Goal: Transaction & Acquisition: Purchase product/service

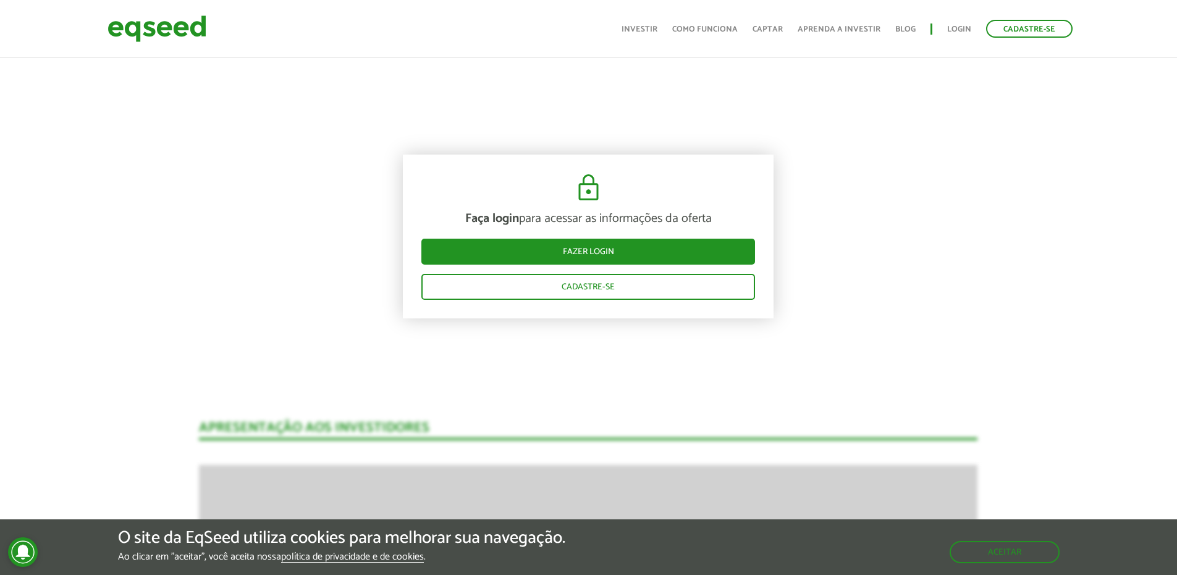
scroll to position [1287, 0]
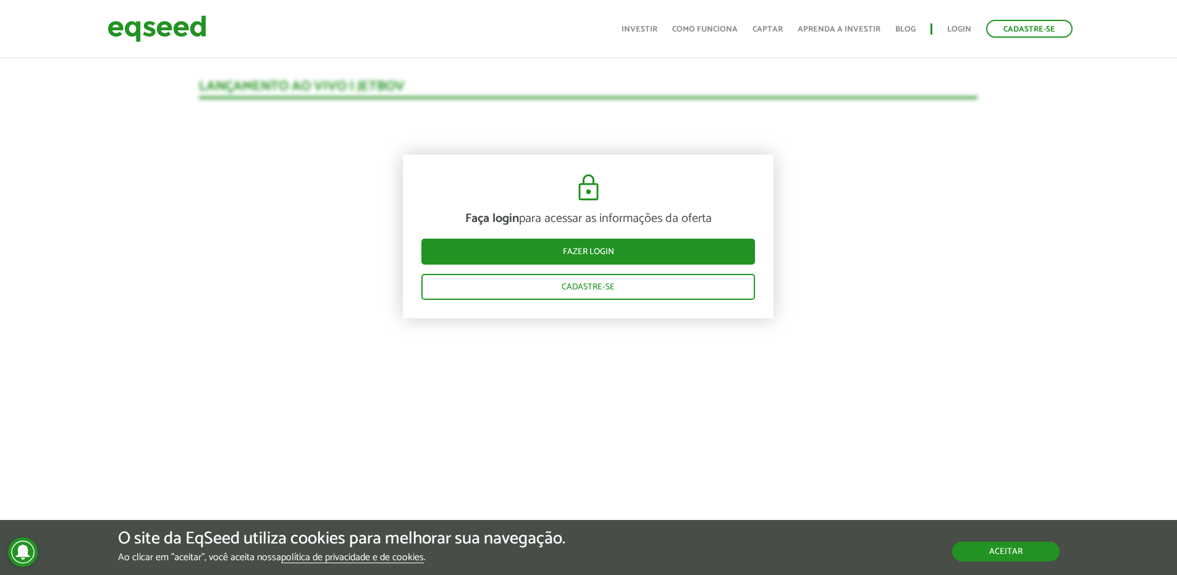
click at [1005, 546] on button "Aceitar" at bounding box center [1006, 551] width 108 height 20
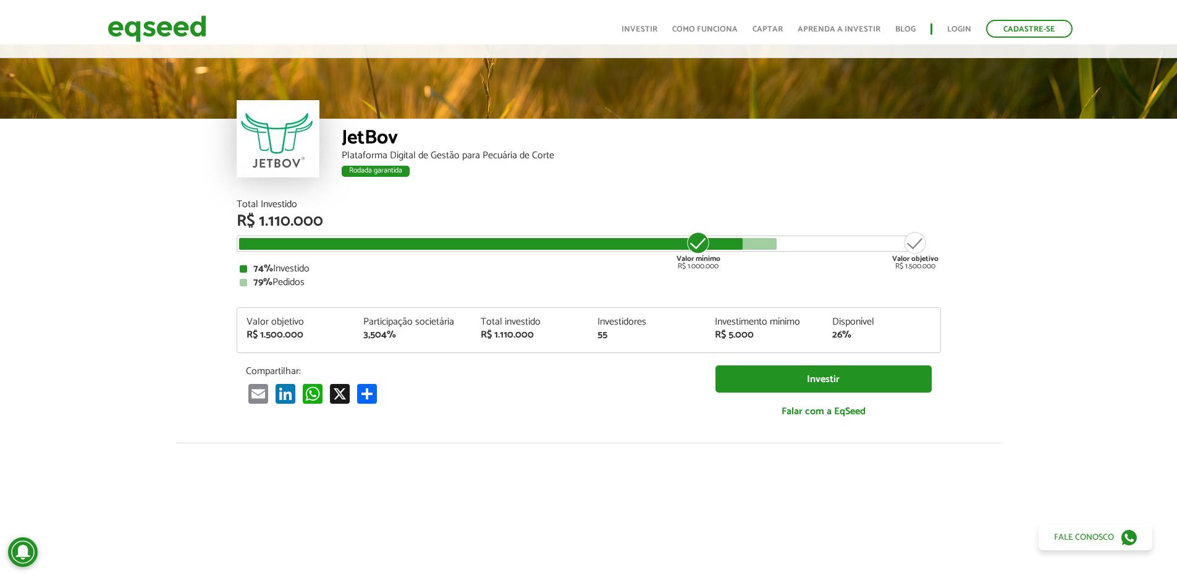
scroll to position [0, 0]
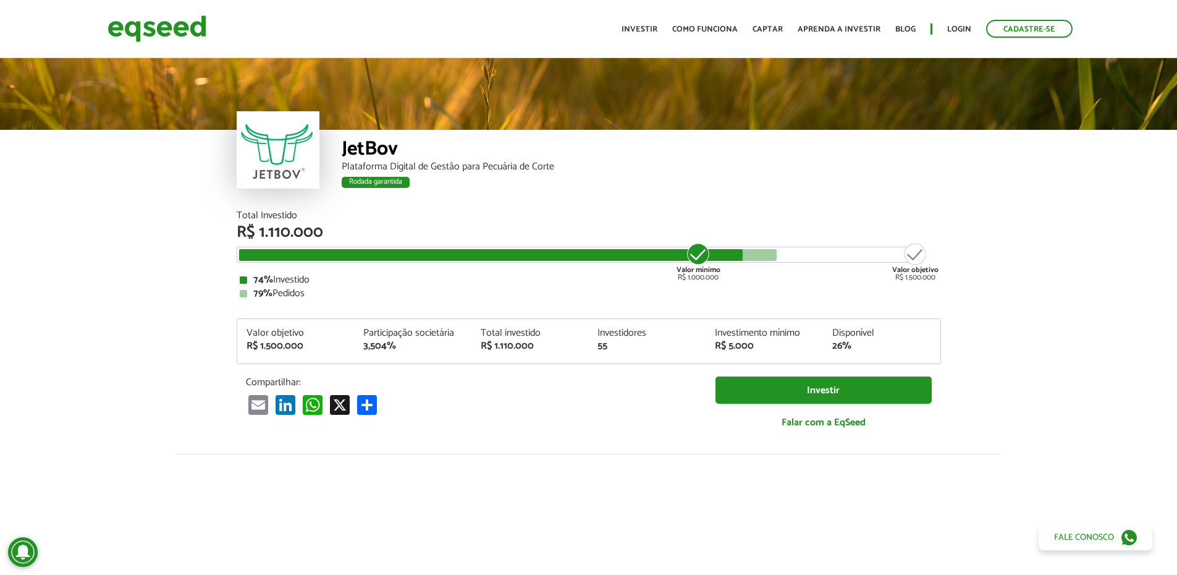
drag, startPoint x: 667, startPoint y: 320, endPoint x: 637, endPoint y: 287, distance: 44.2
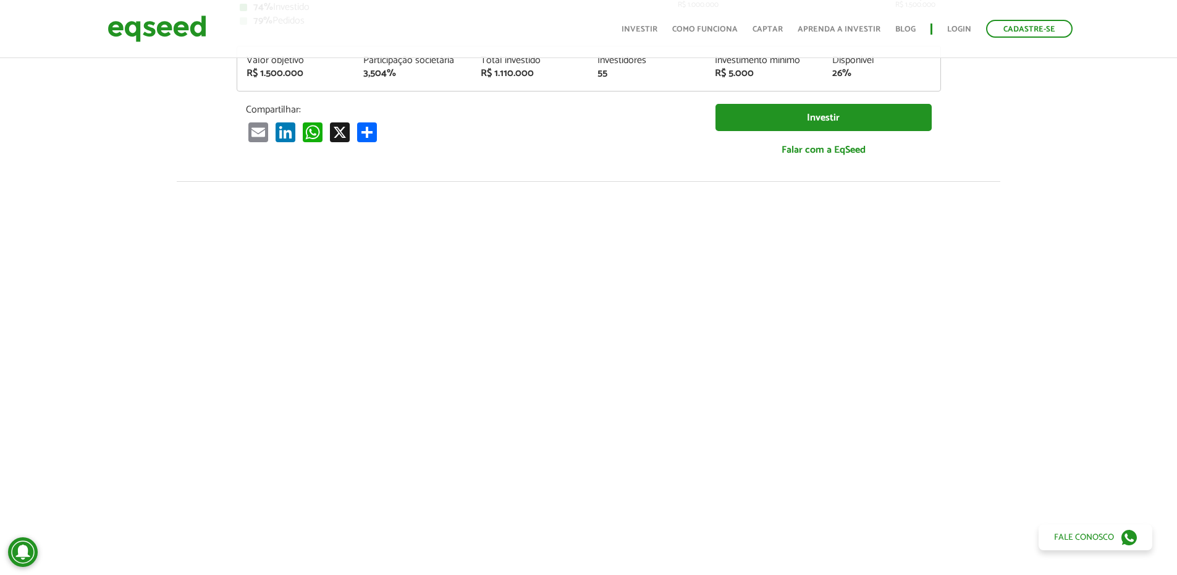
scroll to position [315, 0]
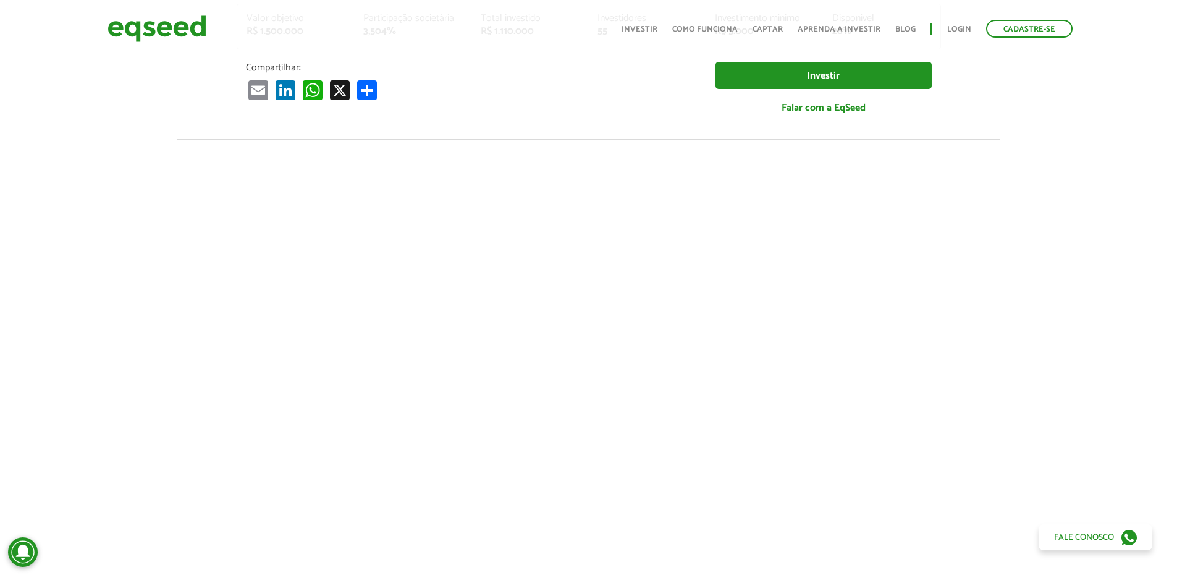
drag, startPoint x: 417, startPoint y: 179, endPoint x: 406, endPoint y: 223, distance: 45.9
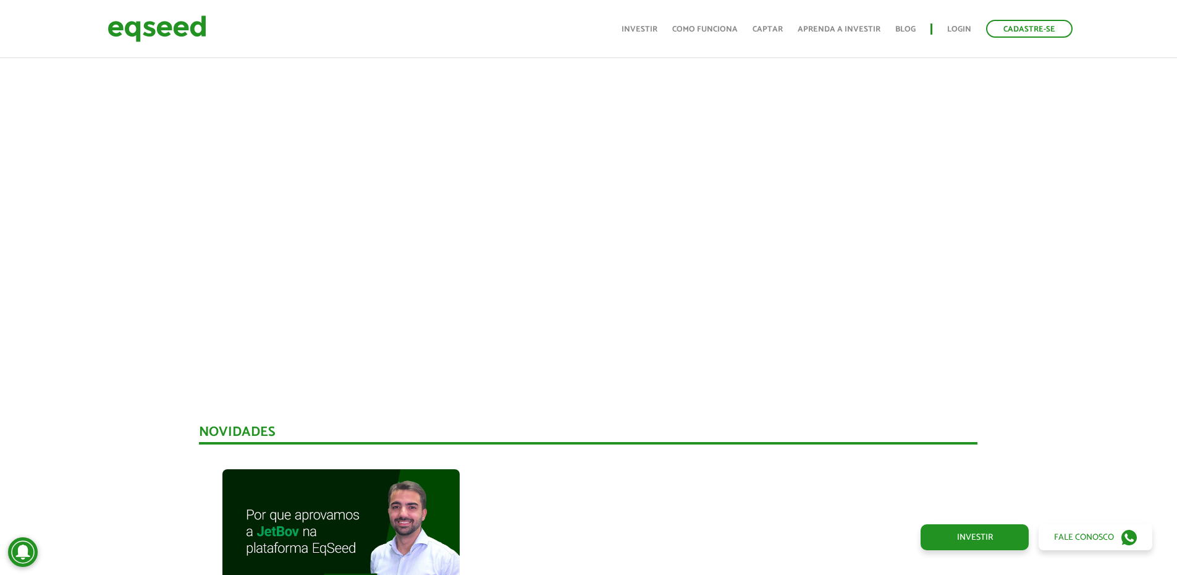
scroll to position [438, 0]
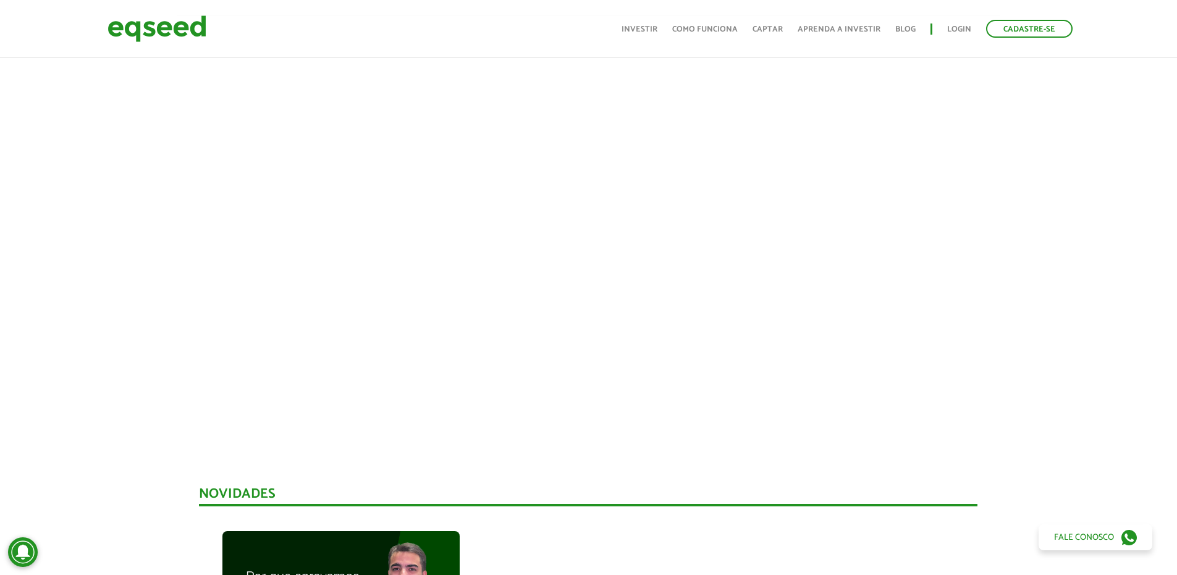
drag, startPoint x: 526, startPoint y: 475, endPoint x: 509, endPoint y: 473, distance: 17.3
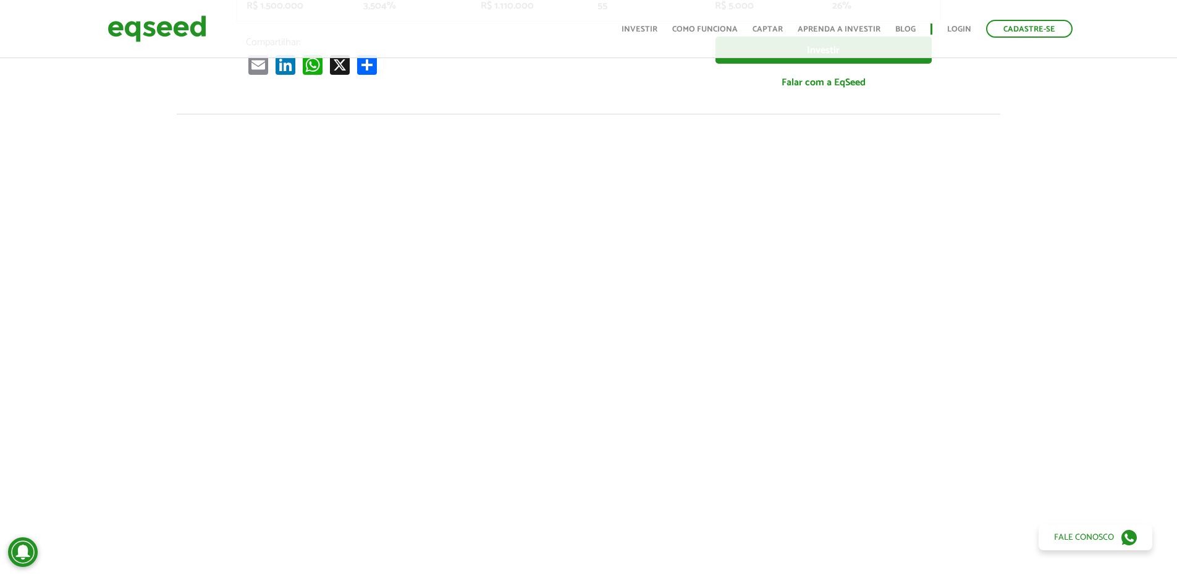
drag, startPoint x: 167, startPoint y: 319, endPoint x: 156, endPoint y: 296, distance: 26.0
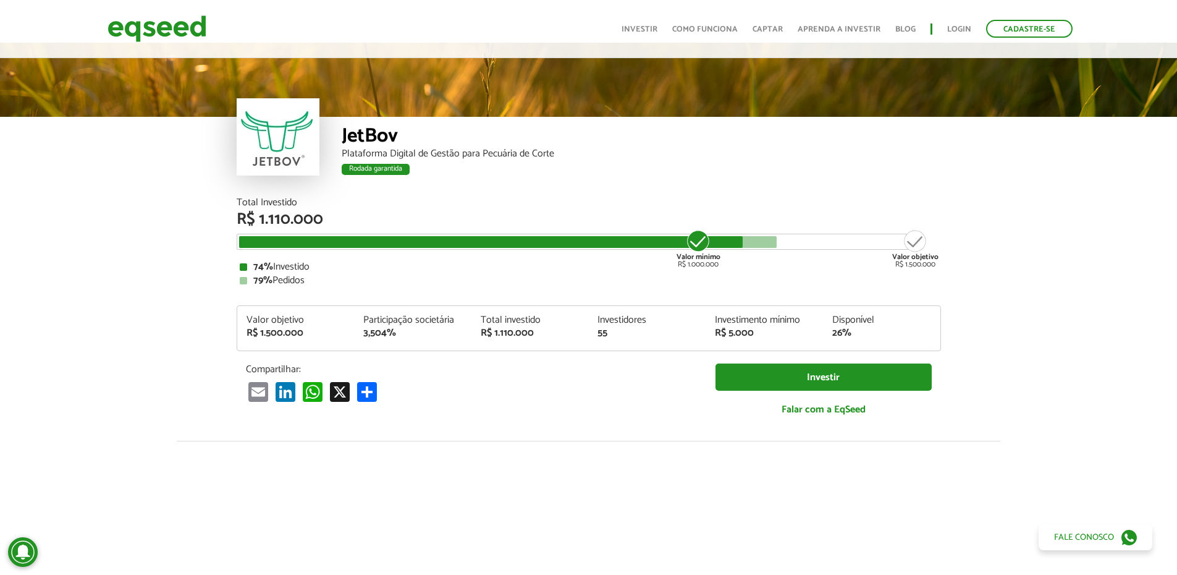
scroll to position [0, 0]
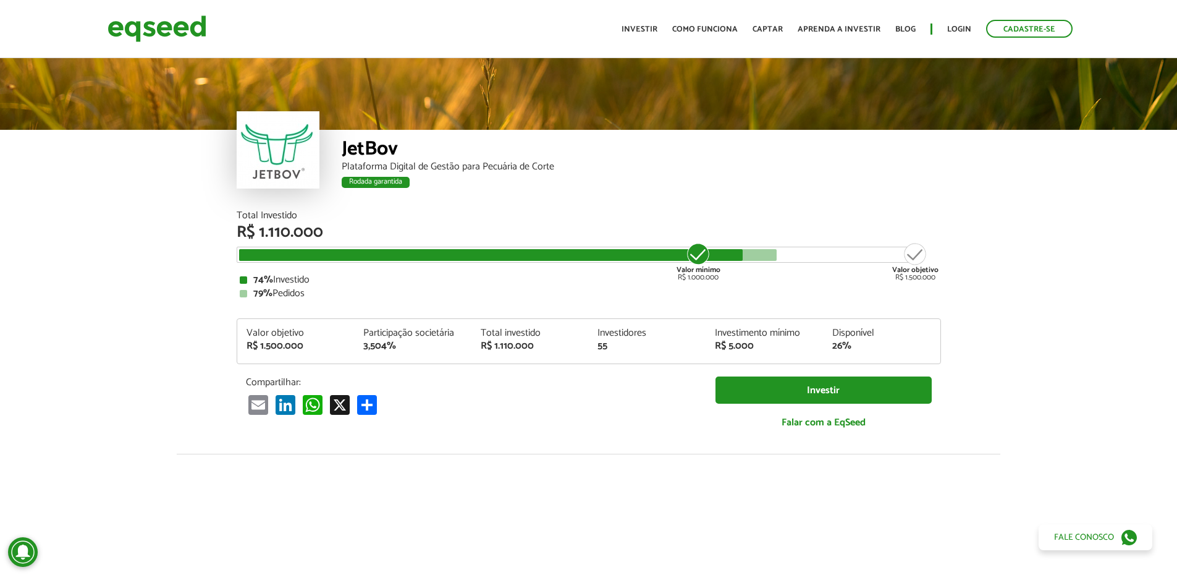
drag, startPoint x: 689, startPoint y: 455, endPoint x: 637, endPoint y: 444, distance: 53.2
click at [637, 444] on div "Total Investido R$ 1.110.000 Valor mínimo R$ 1.000.000 Valor objetivo R$ 1.500.…" at bounding box center [588, 332] width 723 height 243
drag, startPoint x: 664, startPoint y: 428, endPoint x: 664, endPoint y: 412, distance: 15.4
click at [489, 386] on p "Compartilhar:" at bounding box center [471, 382] width 451 height 12
drag, startPoint x: 312, startPoint y: 344, endPoint x: 256, endPoint y: 343, distance: 55.6
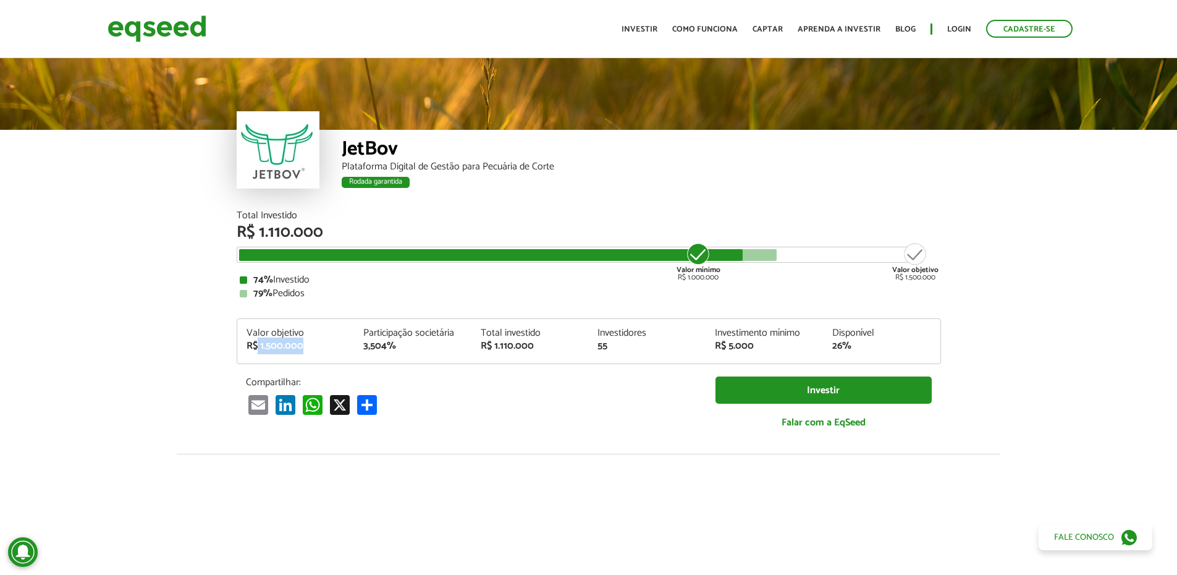
click at [256, 343] on div "R$ 1.500.000" at bounding box center [296, 346] width 99 height 10
copy div "1.500.000"
click at [404, 362] on div "Valor objetivo R$ 1.500.000 Participação societária 3,504% Total investido R$ 1…" at bounding box center [588, 345] width 703 height 35
drag, startPoint x: 361, startPoint y: 347, endPoint x: 393, endPoint y: 342, distance: 32.5
click at [393, 342] on div "Participação societária 3,504%" at bounding box center [412, 339] width 117 height 23
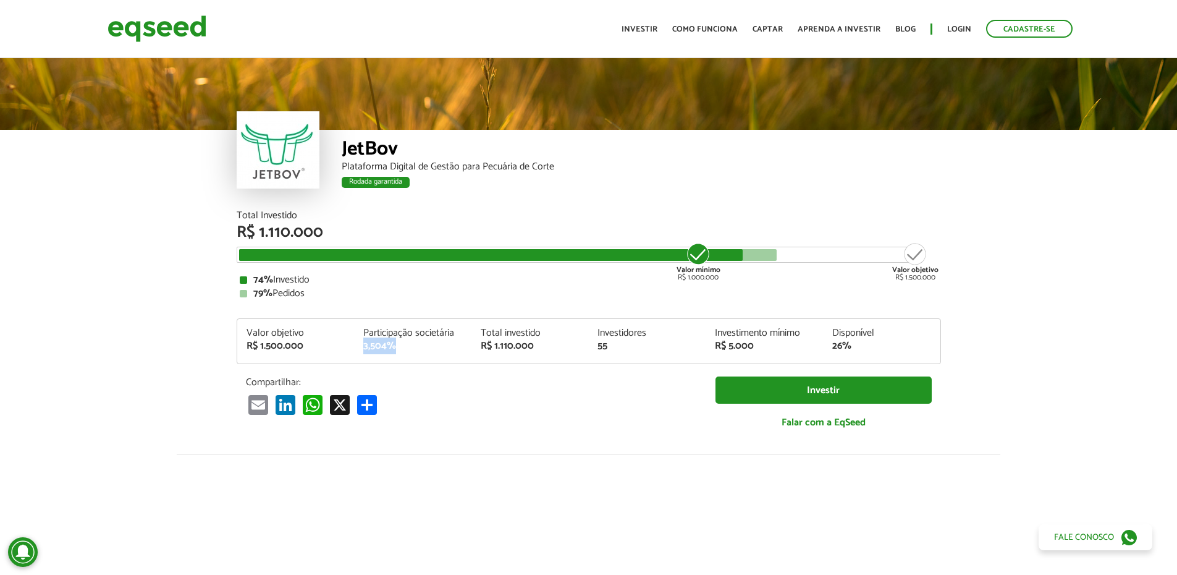
copy div "3,504%"
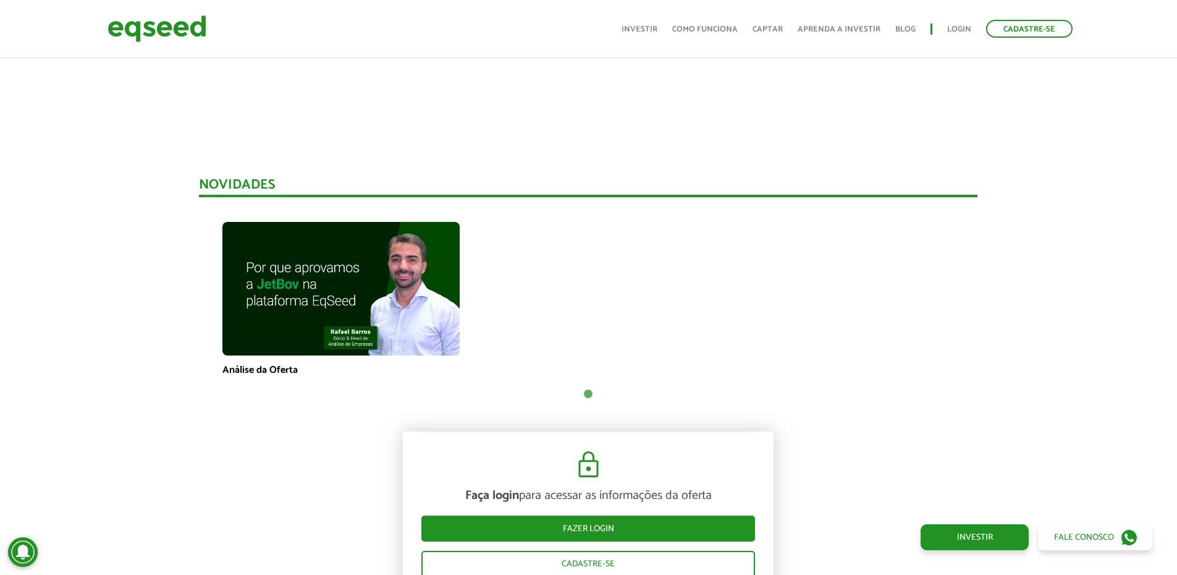
scroll to position [865, 0]
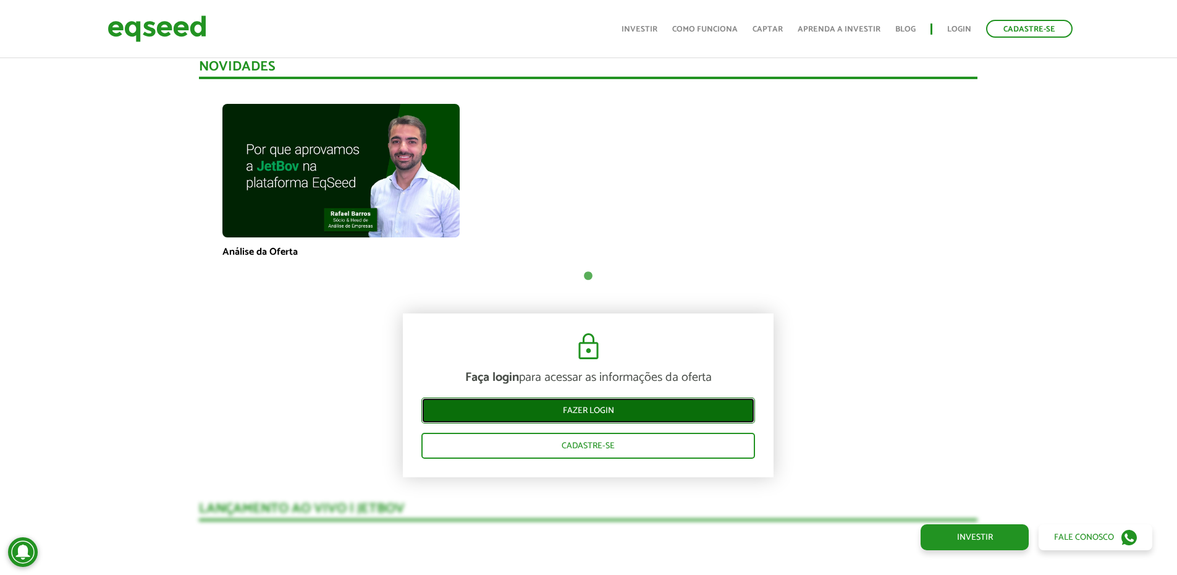
click at [569, 413] on link "Fazer login" at bounding box center [588, 410] width 334 height 26
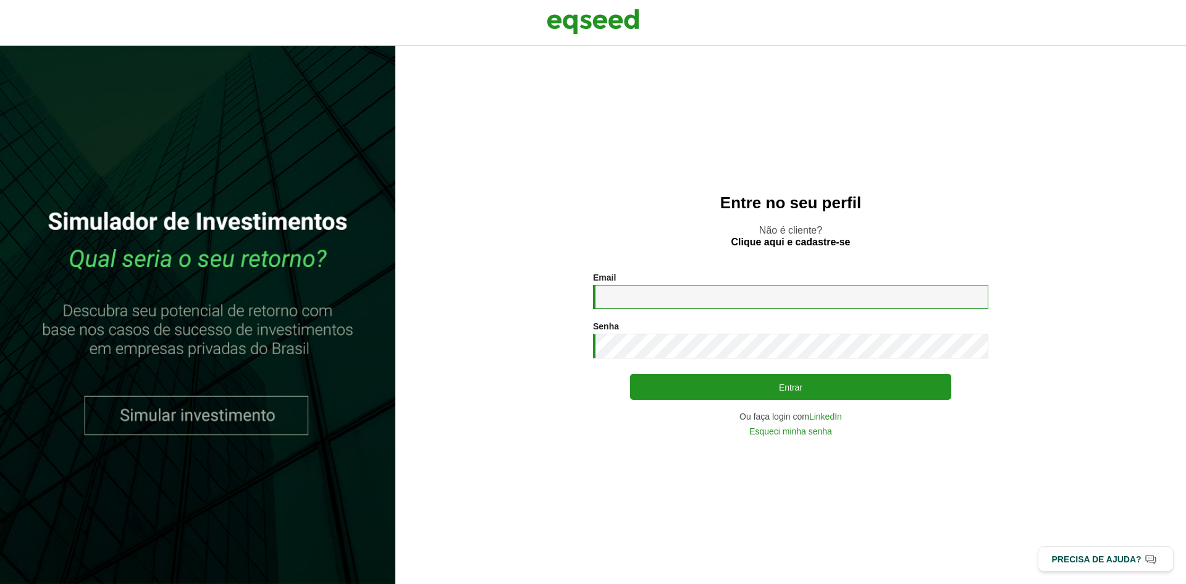
click at [636, 295] on input "Email *" at bounding box center [790, 297] width 395 height 24
type input "**********"
click at [630, 374] on button "Entrar" at bounding box center [790, 387] width 321 height 26
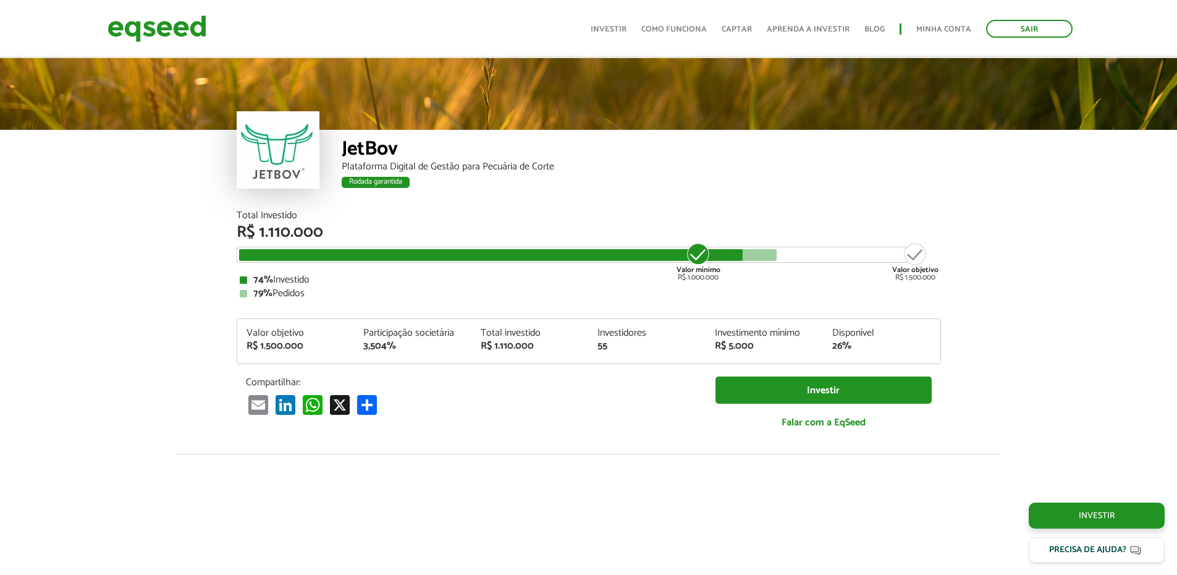
scroll to position [1346, 0]
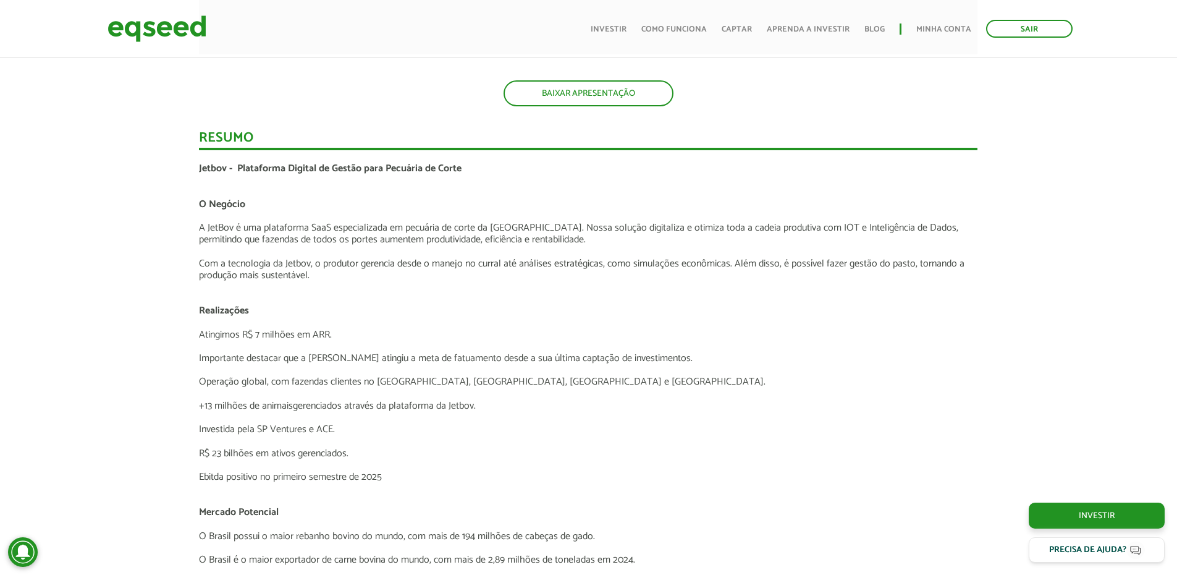
drag, startPoint x: 1046, startPoint y: 174, endPoint x: 1035, endPoint y: 236, distance: 63.4
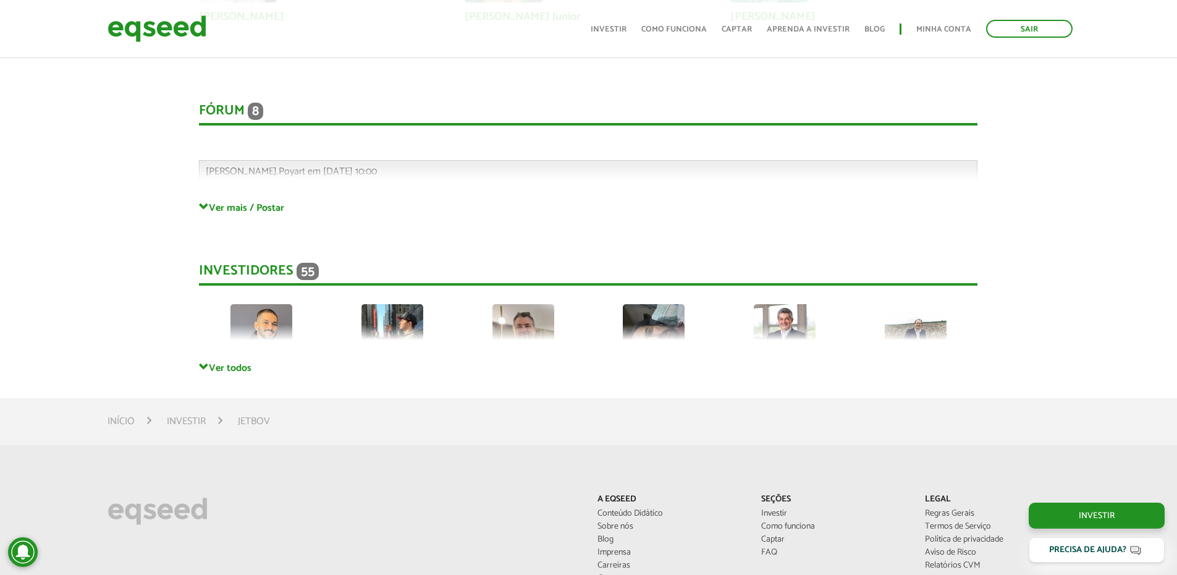
scroll to position [3300, 0]
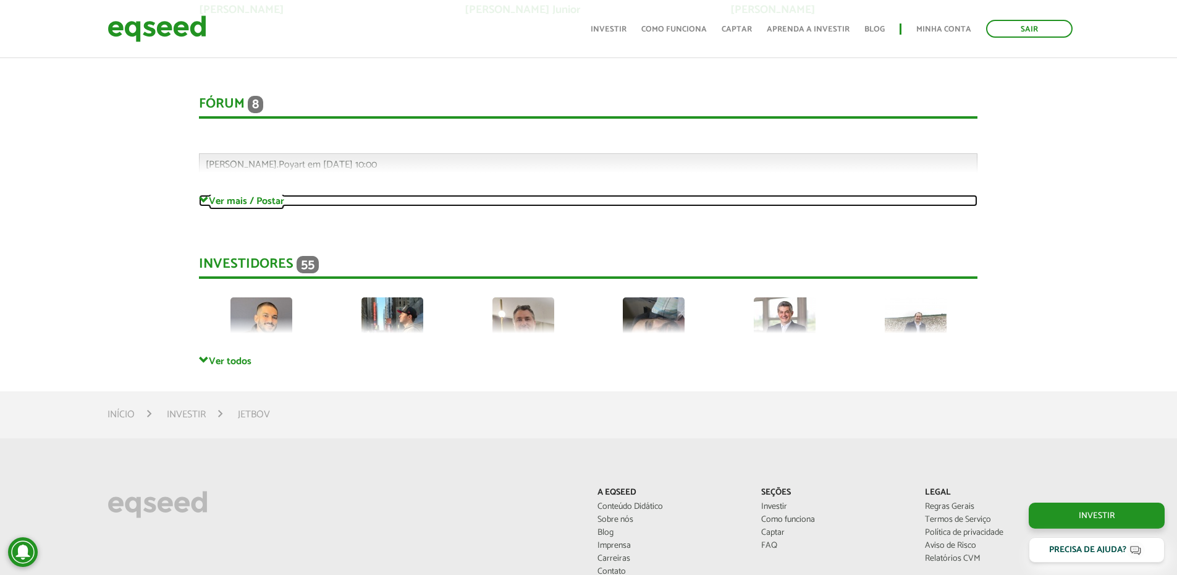
click at [201, 201] on span at bounding box center [204, 200] width 10 height 10
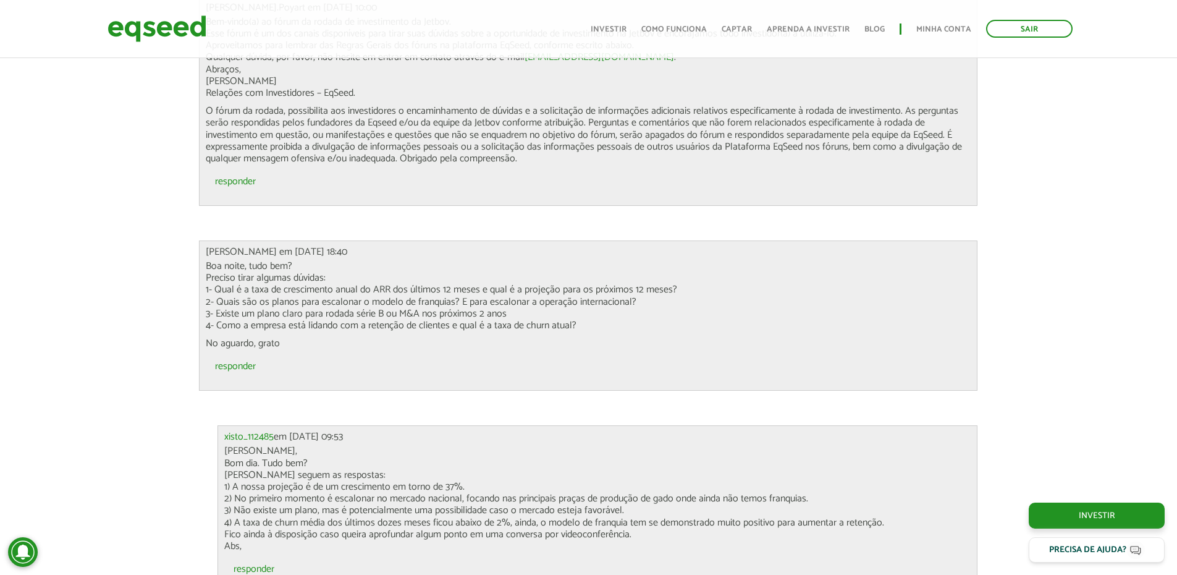
scroll to position [3485, 0]
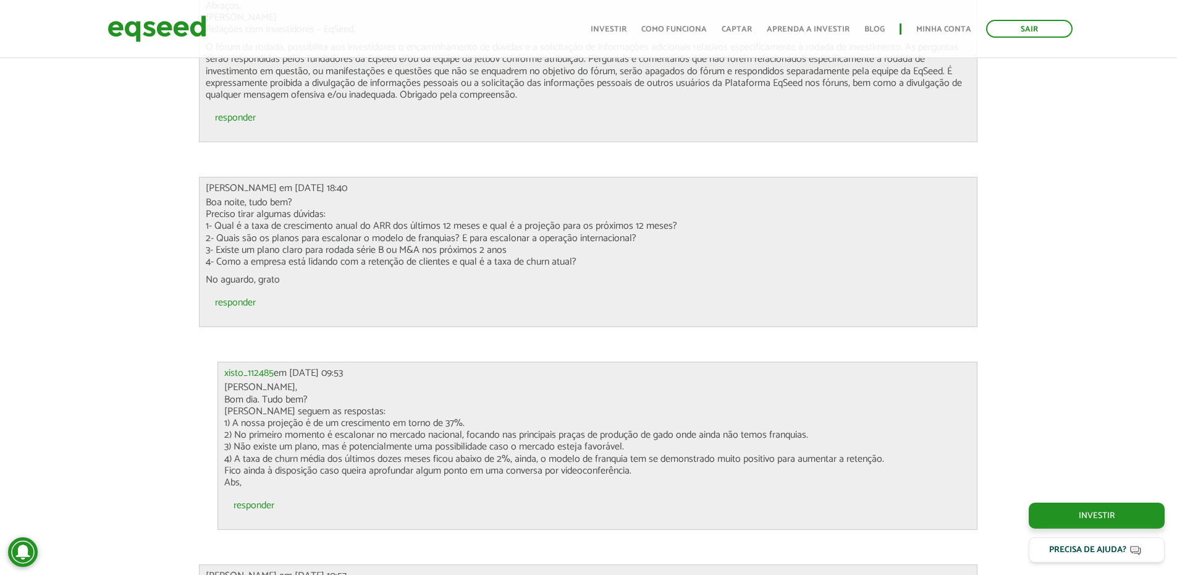
drag, startPoint x: 122, startPoint y: 209, endPoint x: 124, endPoint y: 218, distance: 8.2
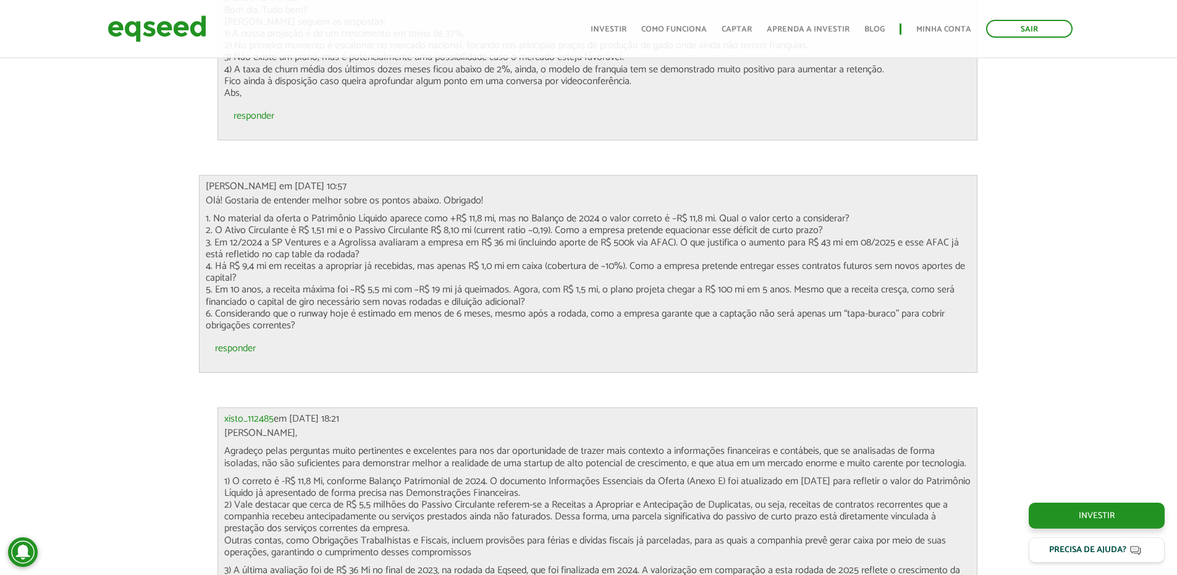
scroll to position [3912, 0]
drag, startPoint x: 112, startPoint y: 221, endPoint x: 110, endPoint y: 229, distance: 7.6
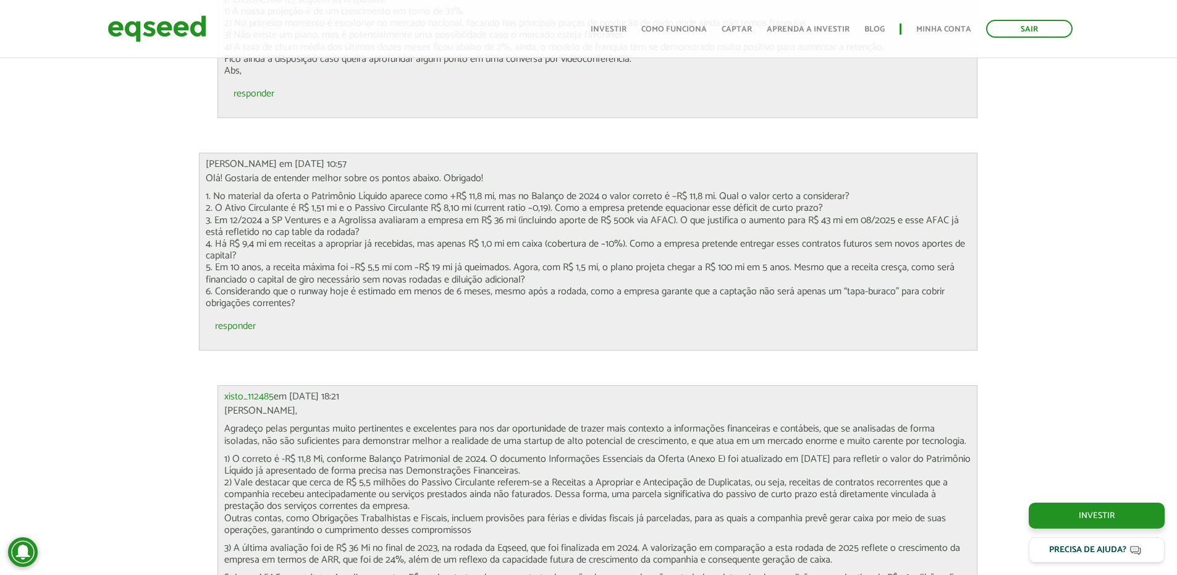
drag, startPoint x: 109, startPoint y: 226, endPoint x: 108, endPoint y: 235, distance: 9.4
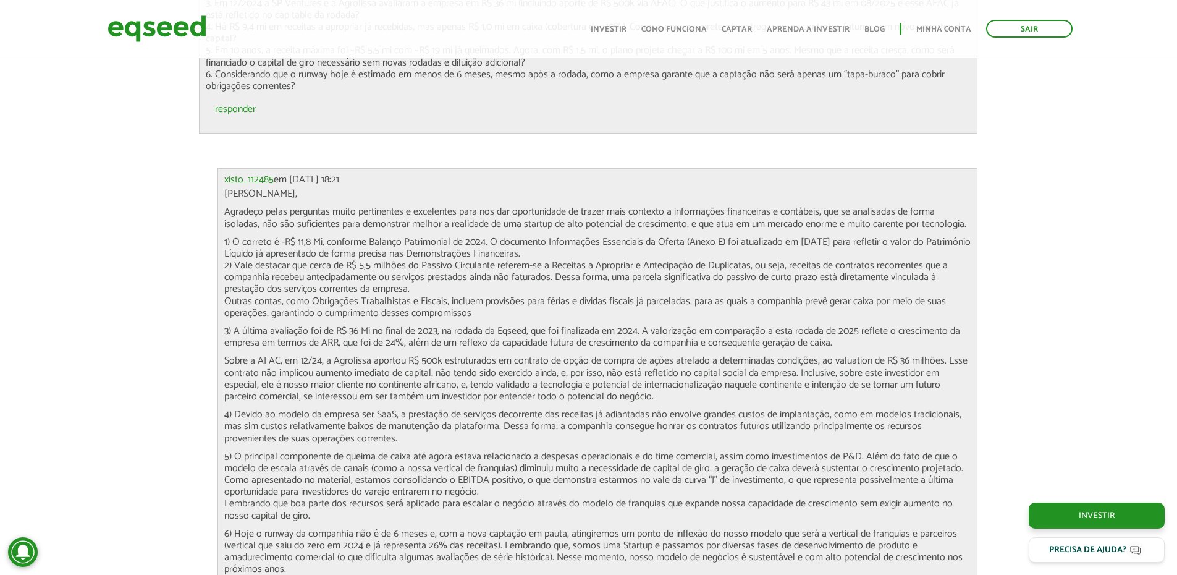
scroll to position [4161, 0]
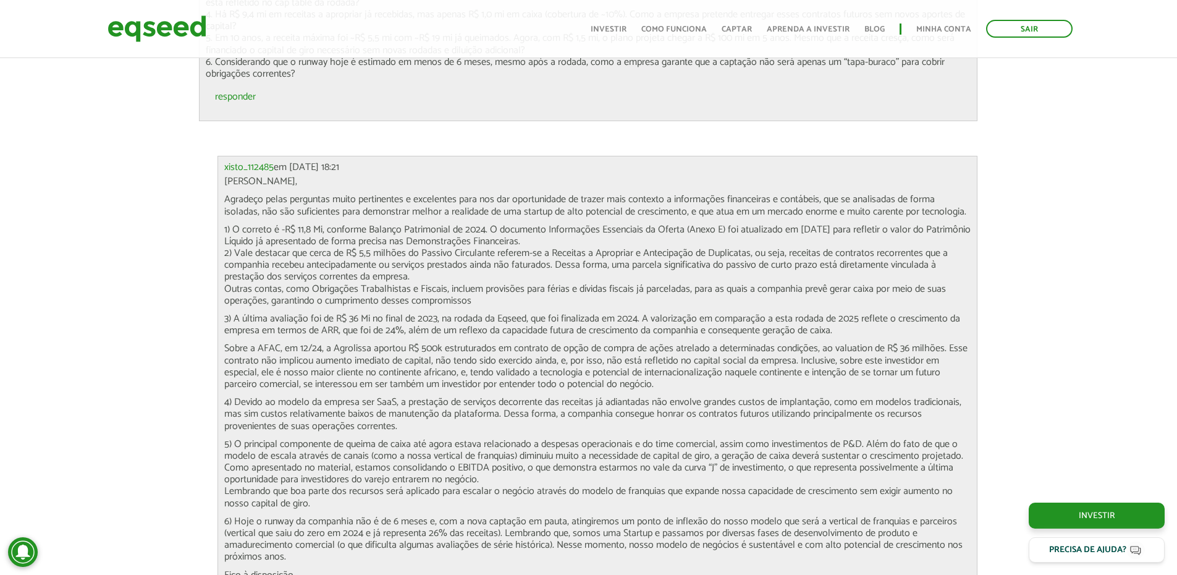
drag, startPoint x: 62, startPoint y: 241, endPoint x: 60, endPoint y: 252, distance: 10.7
drag, startPoint x: 95, startPoint y: 230, endPoint x: 68, endPoint y: 205, distance: 37.2
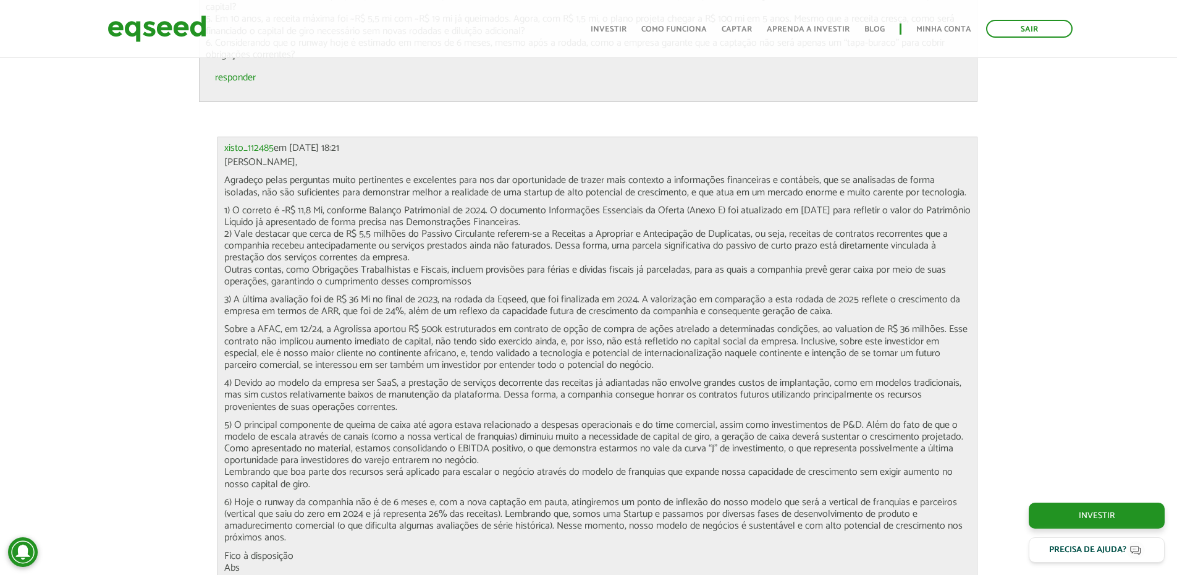
drag, startPoint x: 69, startPoint y: 192, endPoint x: 69, endPoint y: 202, distance: 10.5
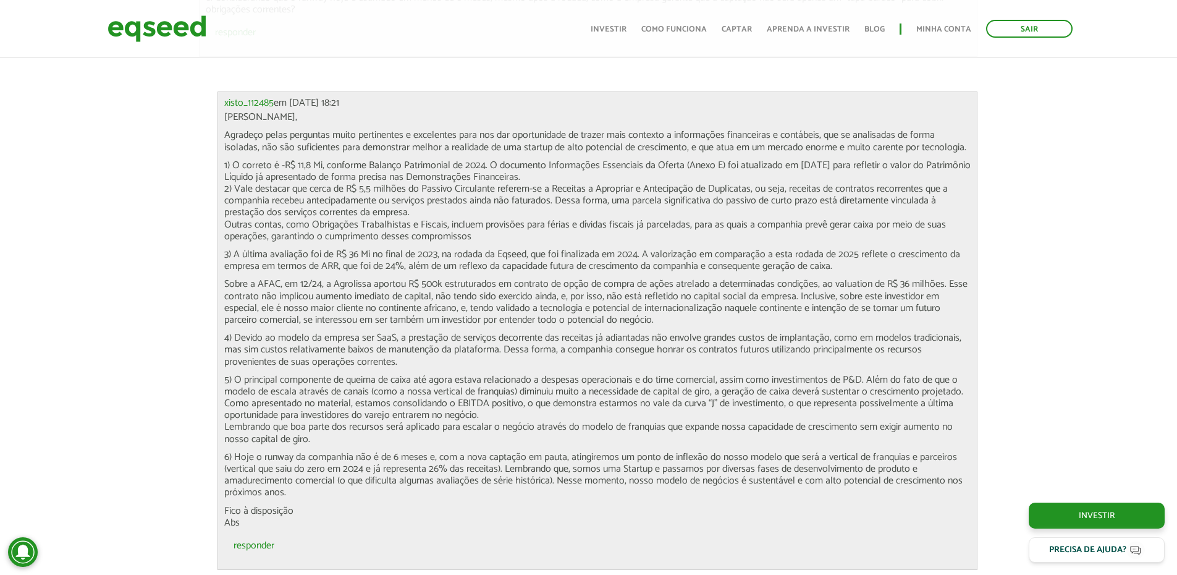
drag, startPoint x: 55, startPoint y: 198, endPoint x: 57, endPoint y: 208, distance: 10.8
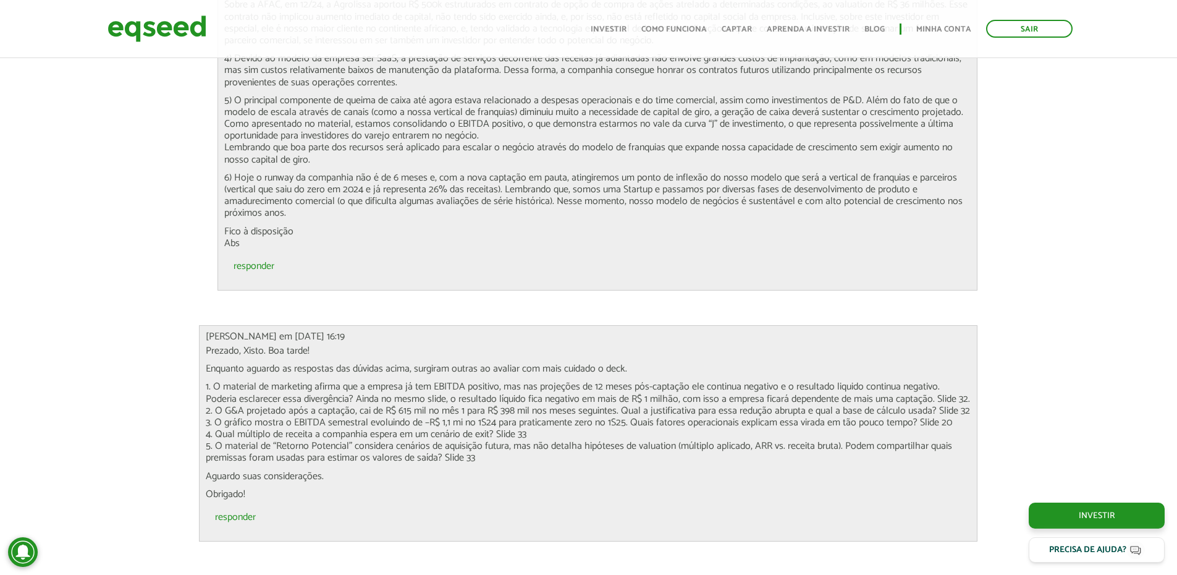
scroll to position [4535, 0]
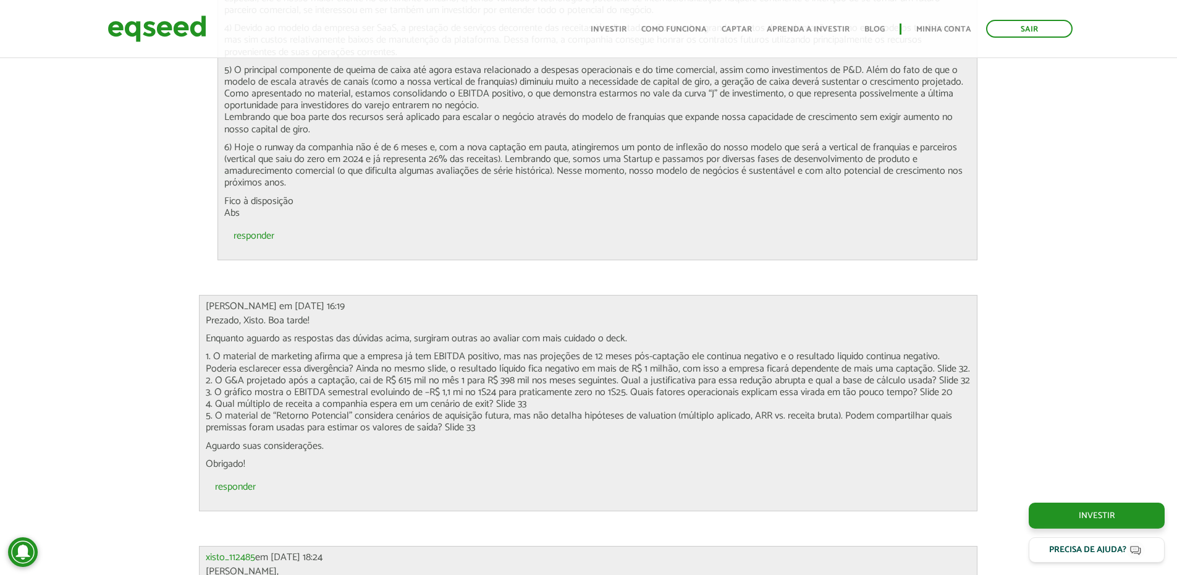
drag, startPoint x: 1020, startPoint y: 348, endPoint x: 1096, endPoint y: 313, distance: 84.3
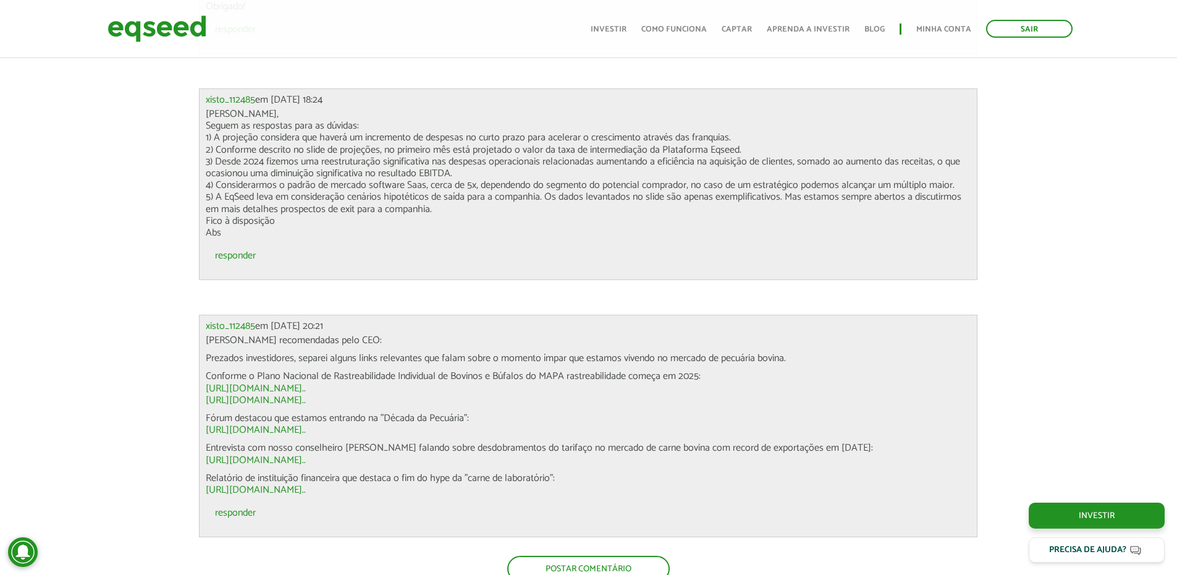
scroll to position [5030, 0]
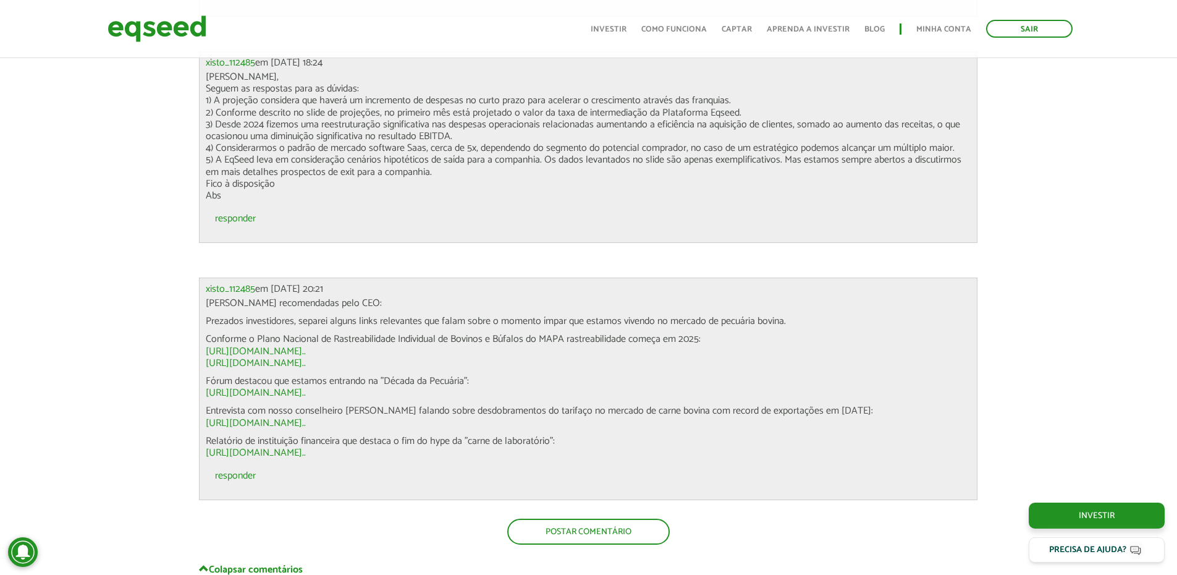
drag, startPoint x: 553, startPoint y: 198, endPoint x: 514, endPoint y: 193, distance: 39.9
click at [514, 193] on p "Ola Luiz, Seguem as respostas para as dúvidas: 1) A projeção considera que have…" at bounding box center [588, 136] width 765 height 130
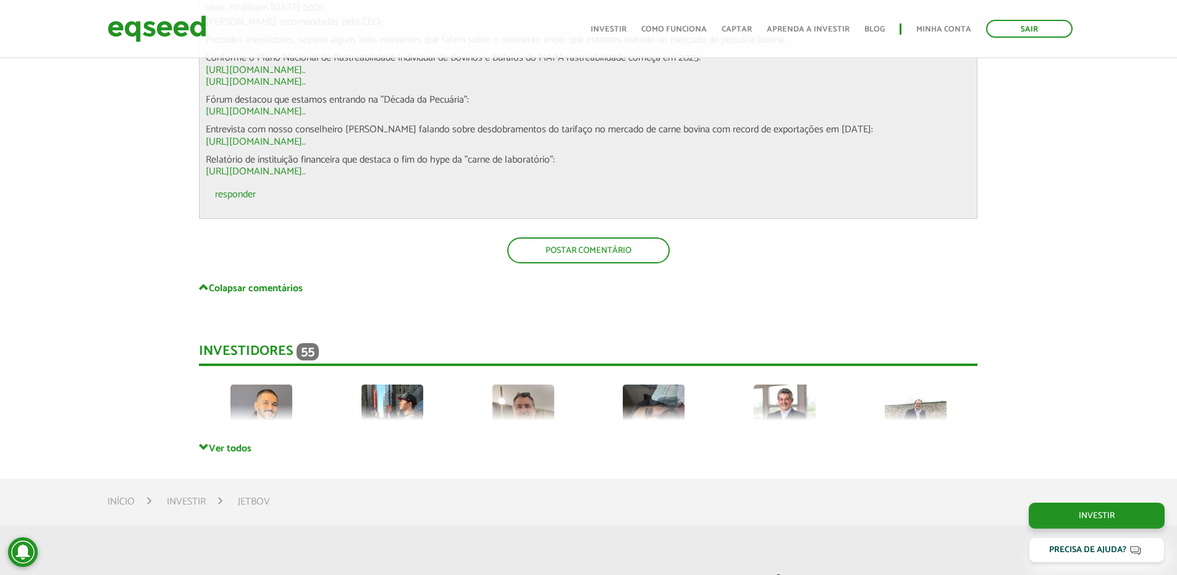
scroll to position [5339, 0]
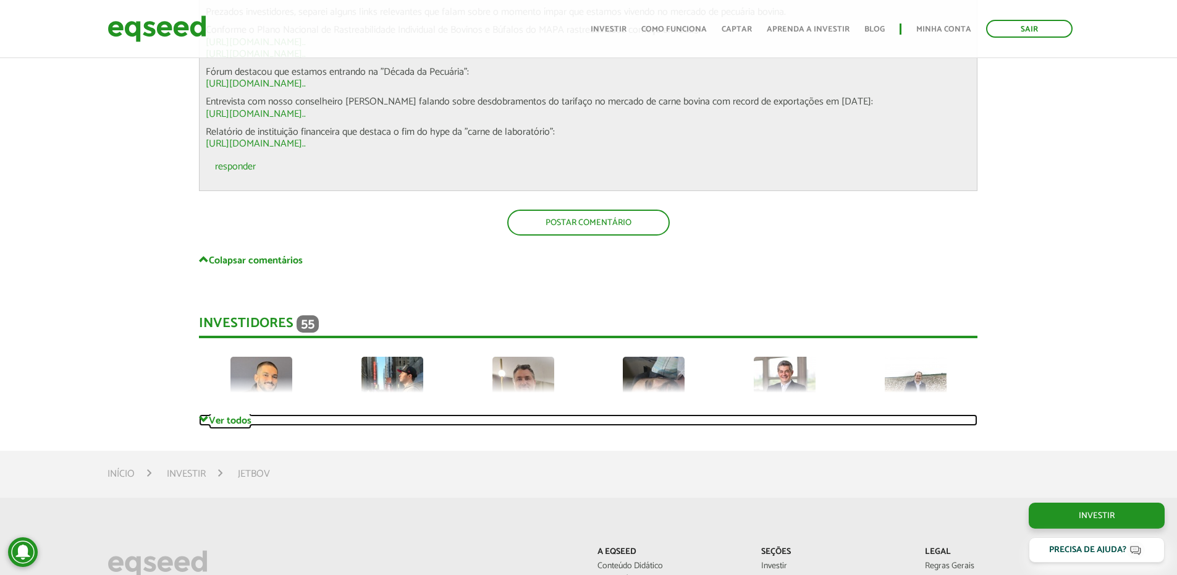
click at [231, 423] on link "Ver todos" at bounding box center [588, 420] width 779 height 12
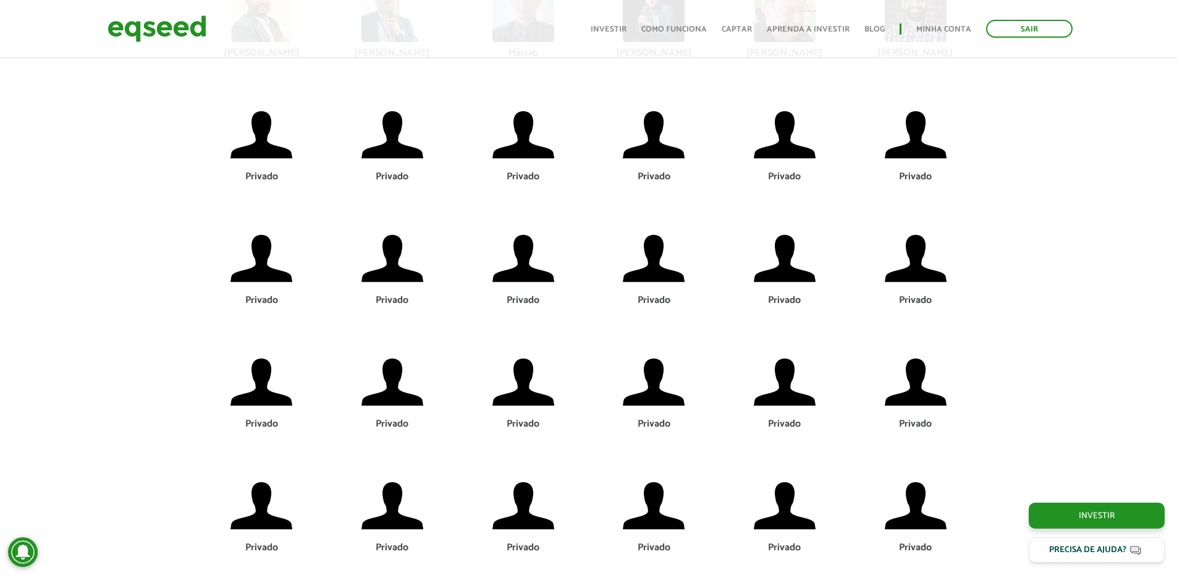
scroll to position [6327, 0]
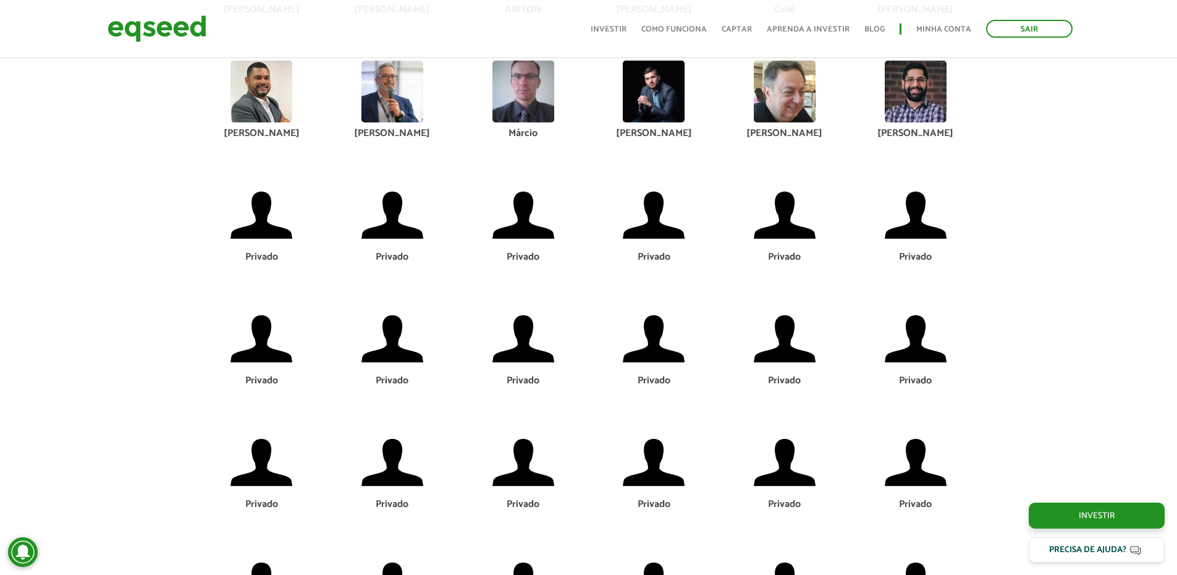
drag, startPoint x: 402, startPoint y: 474, endPoint x: 405, endPoint y: 391, distance: 83.5
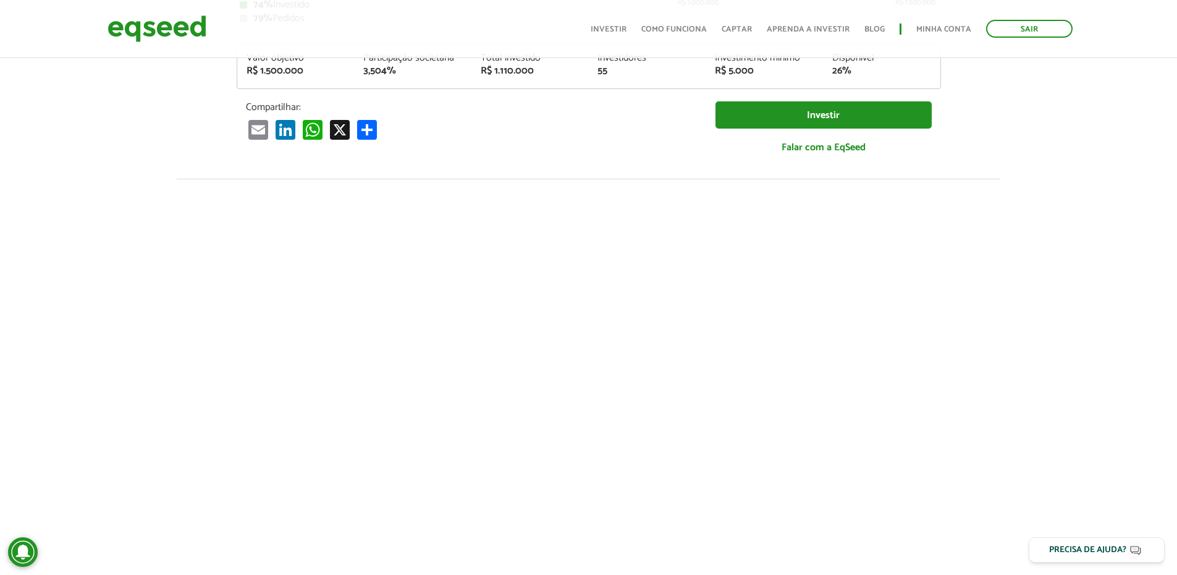
scroll to position [0, 0]
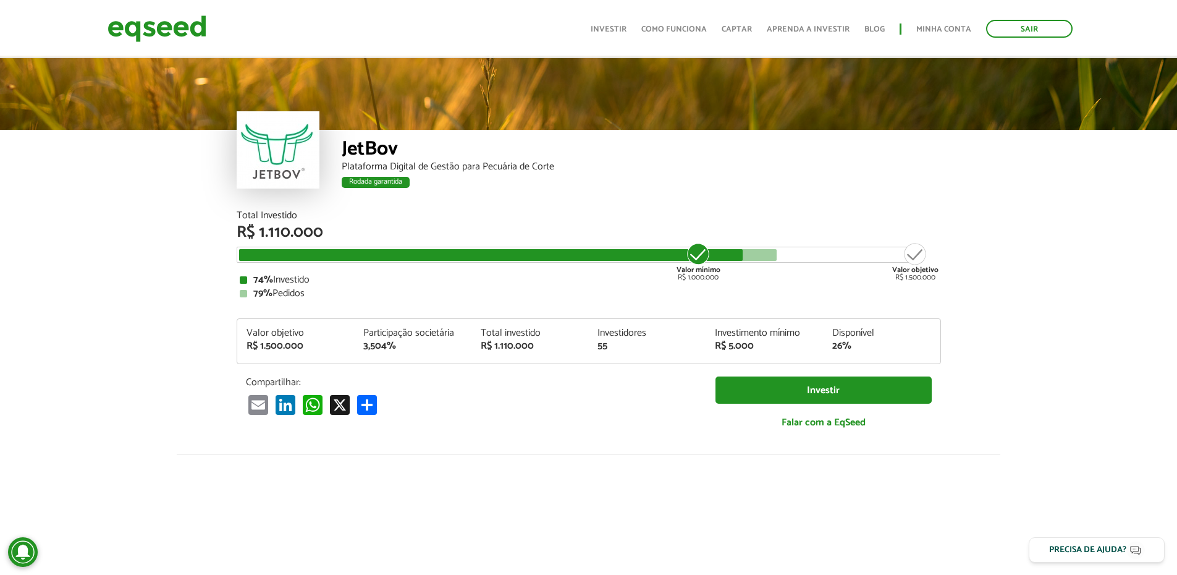
drag, startPoint x: 596, startPoint y: 274, endPoint x: 601, endPoint y: 103, distance: 170.6
click at [624, 25] on link "Investir" at bounding box center [609, 29] width 36 height 8
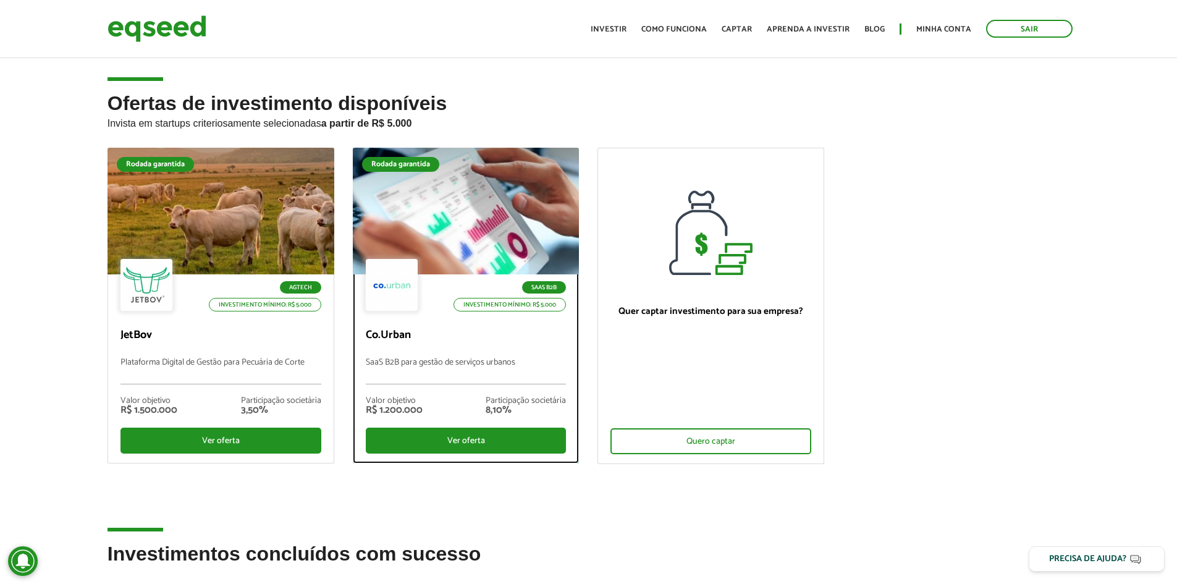
click at [472, 202] on div at bounding box center [466, 211] width 272 height 152
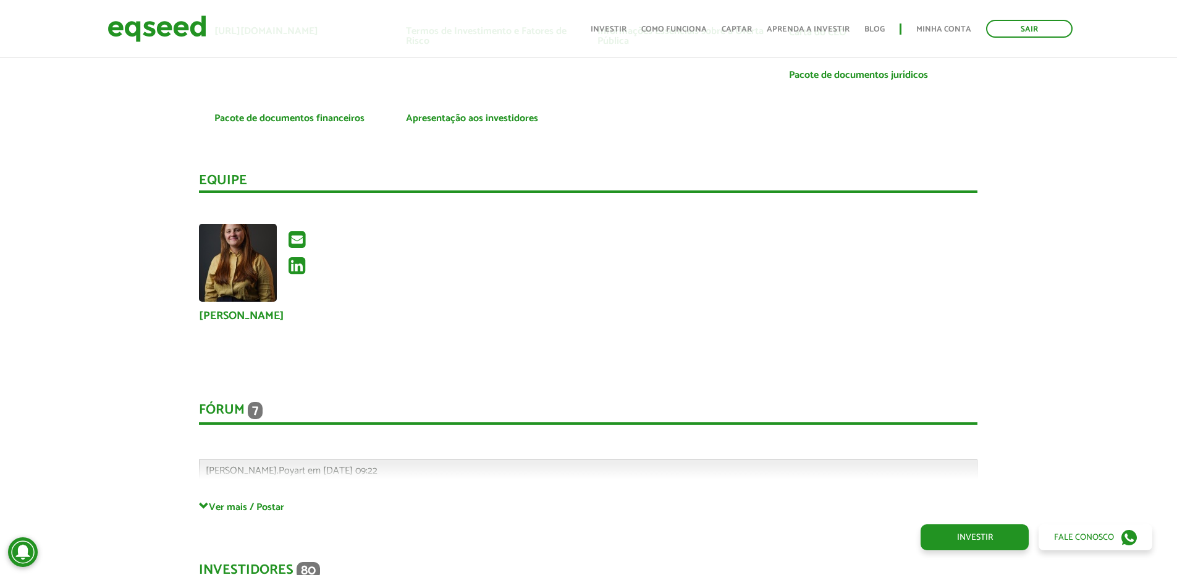
scroll to position [2719, 0]
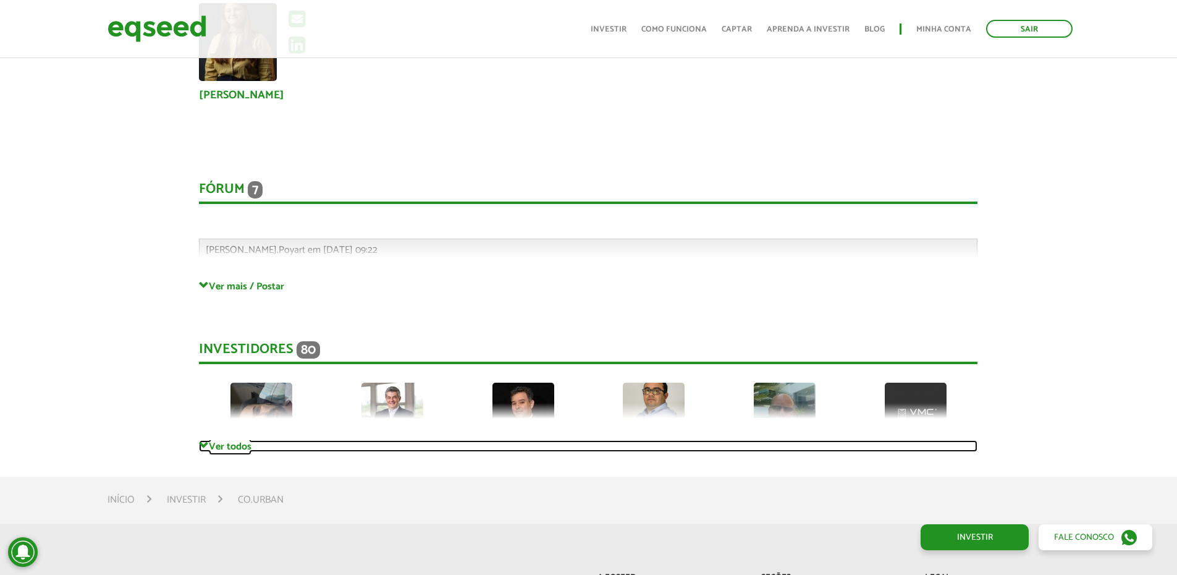
click at [240, 448] on link "Ver todos" at bounding box center [588, 446] width 779 height 12
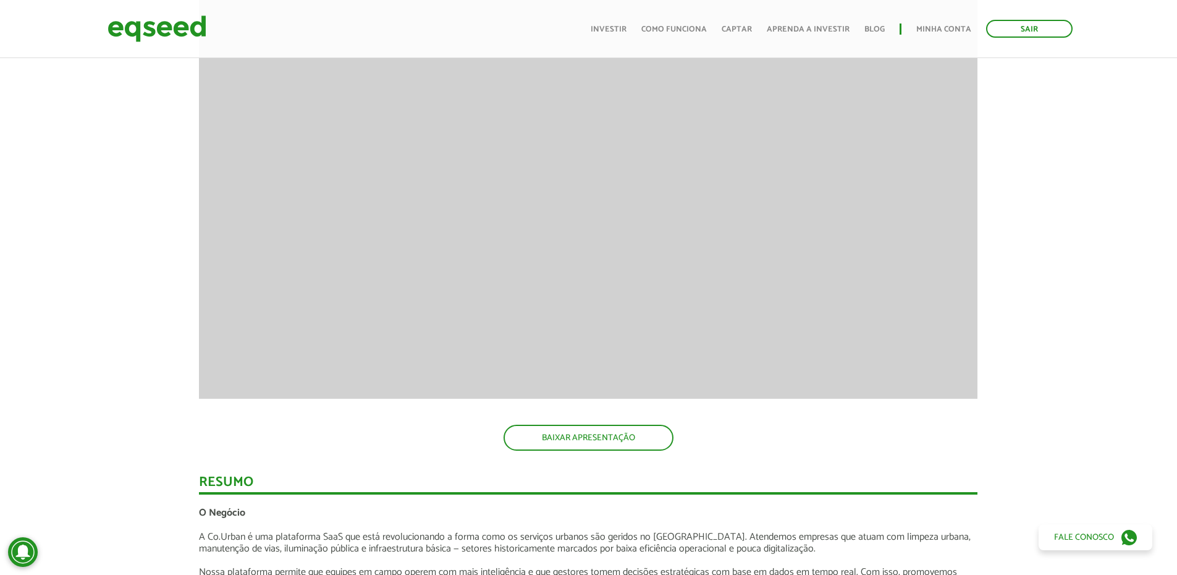
scroll to position [0, 0]
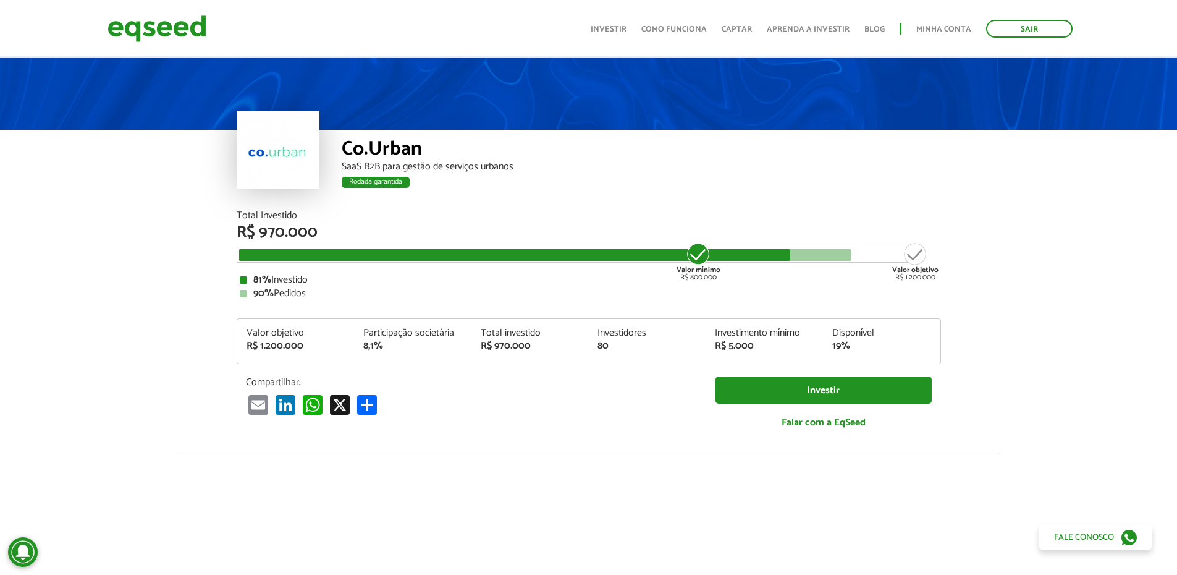
drag, startPoint x: 1017, startPoint y: 253, endPoint x: 989, endPoint y: 88, distance: 167.2
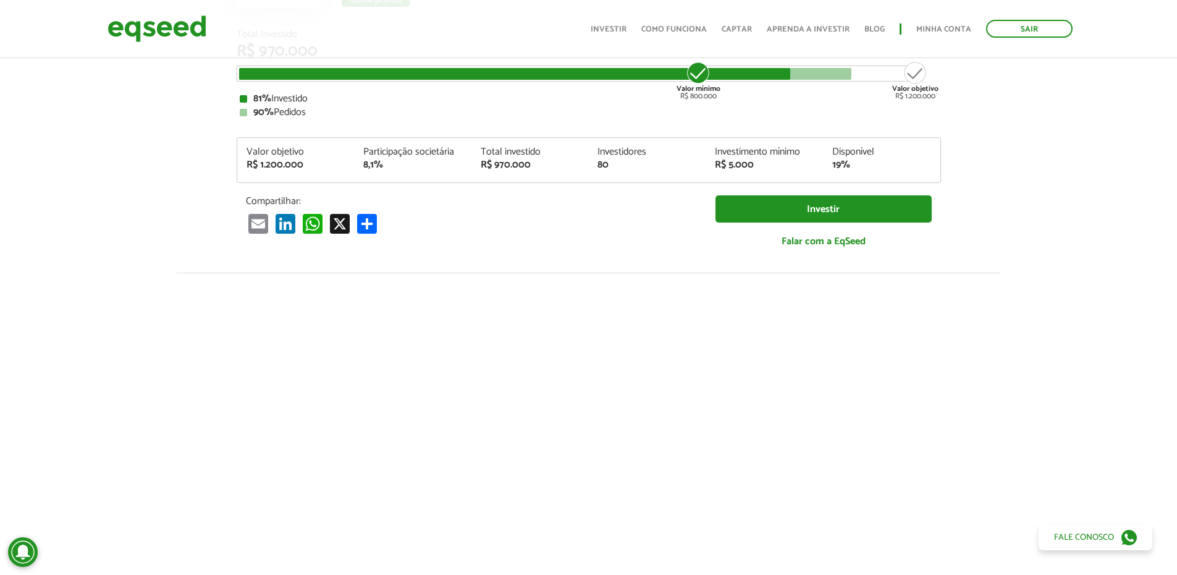
scroll to position [433, 0]
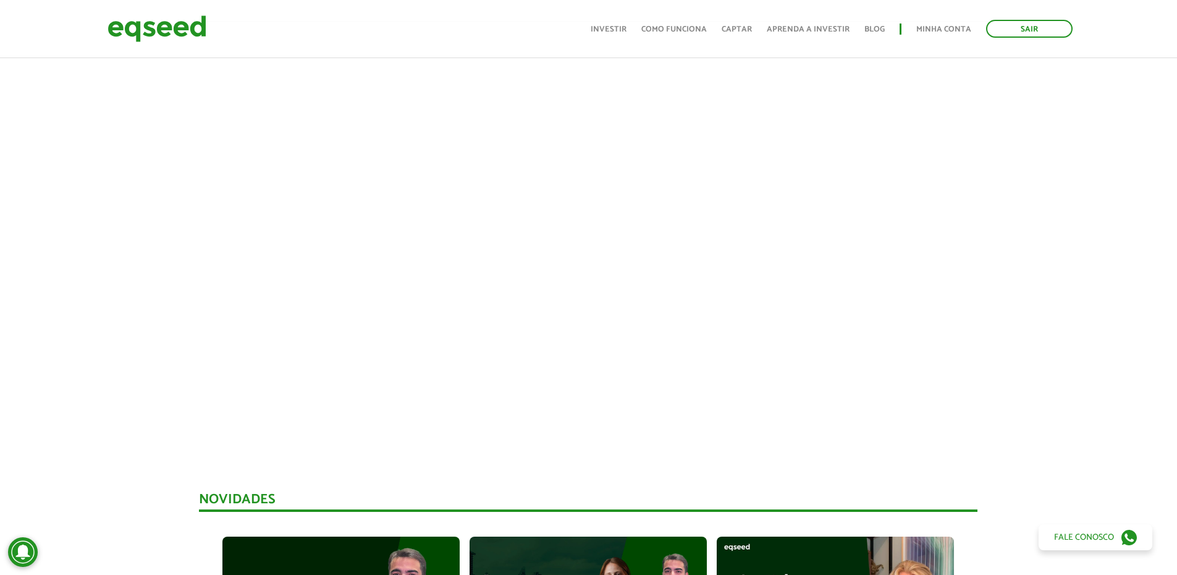
click at [1154, 161] on div at bounding box center [588, 231] width 1177 height 421
drag, startPoint x: 1070, startPoint y: 211, endPoint x: 1052, endPoint y: 183, distance: 33.6
click at [1052, 183] on div at bounding box center [588, 231] width 1177 height 421
drag, startPoint x: 1045, startPoint y: 187, endPoint x: 1039, endPoint y: 178, distance: 10.8
drag, startPoint x: 1039, startPoint y: 177, endPoint x: 1027, endPoint y: 158, distance: 23.0
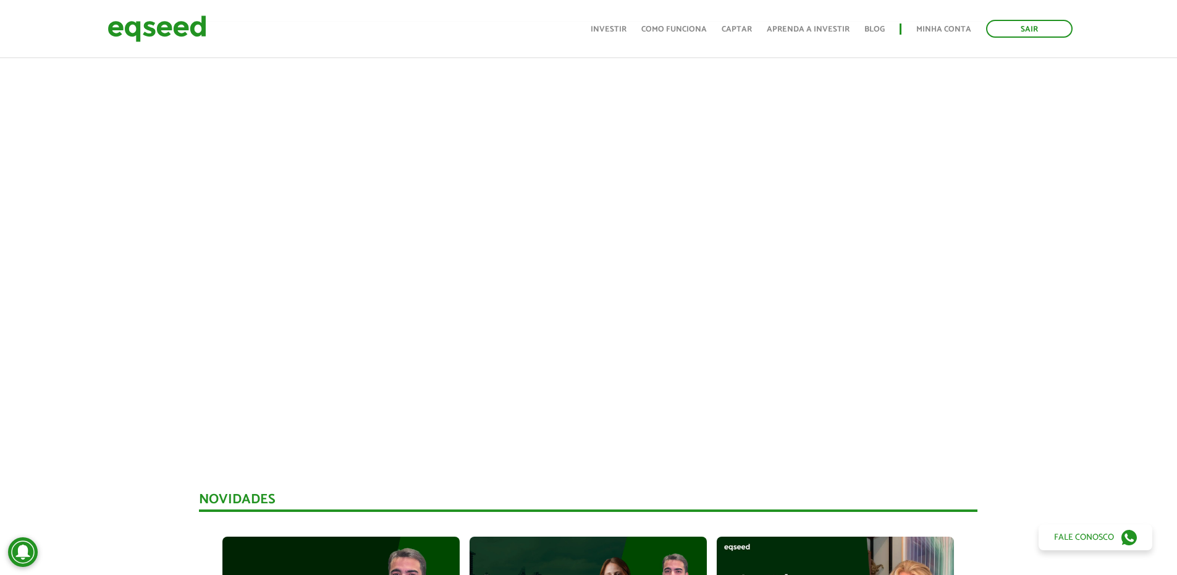
click at [1027, 158] on div at bounding box center [588, 231] width 1177 height 421
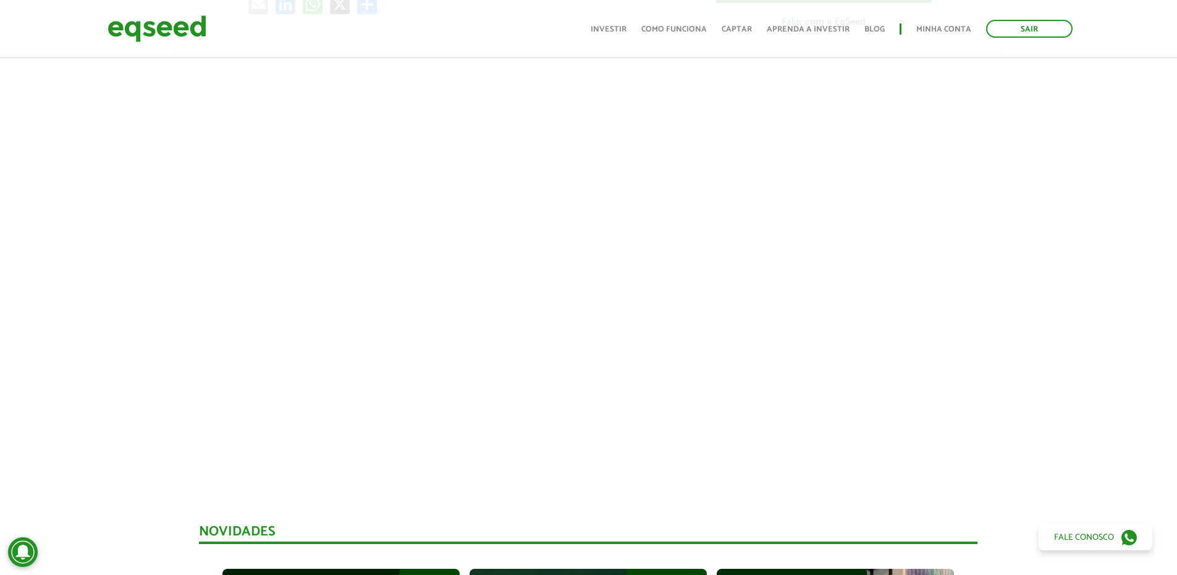
scroll to position [371, 0]
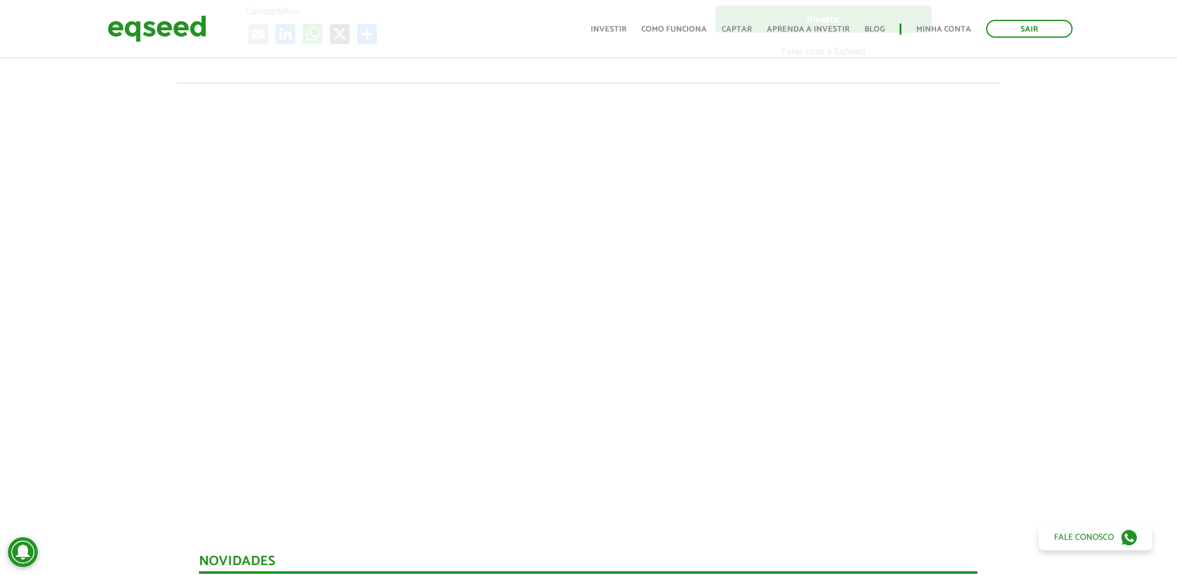
drag, startPoint x: 1027, startPoint y: 168, endPoint x: 1008, endPoint y: 147, distance: 28.4
click at [1008, 147] on div at bounding box center [588, 293] width 1177 height 421
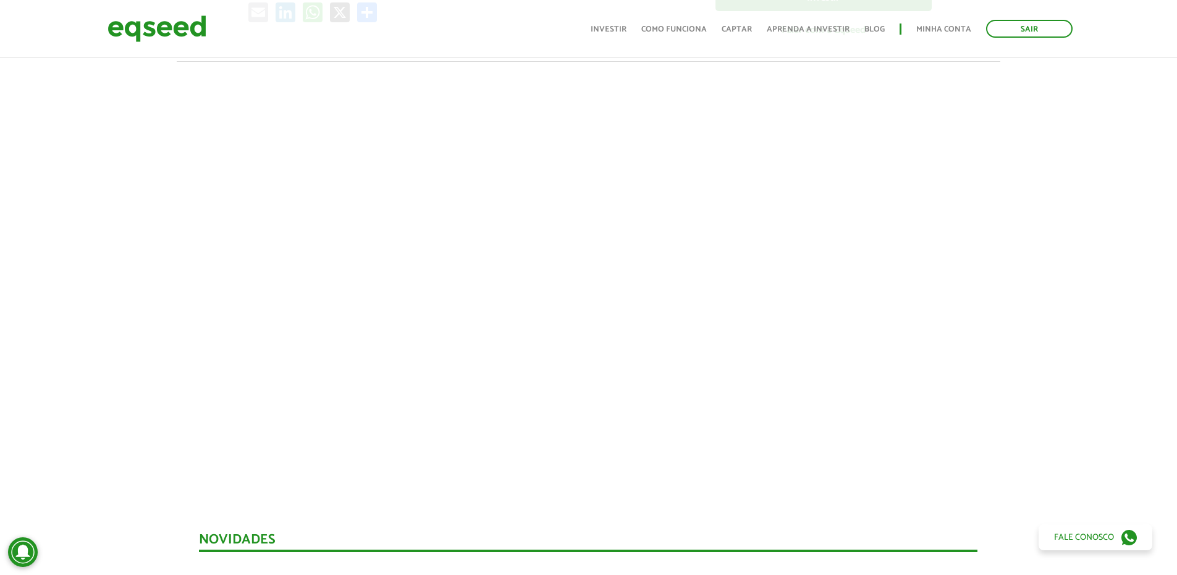
drag, startPoint x: 998, startPoint y: 151, endPoint x: 994, endPoint y: 166, distance: 16.0
drag, startPoint x: 1026, startPoint y: 197, endPoint x: 985, endPoint y: 151, distance: 62.1
click at [985, 151] on div at bounding box center [588, 271] width 1177 height 421
drag, startPoint x: 979, startPoint y: 188, endPoint x: 967, endPoint y: 166, distance: 24.9
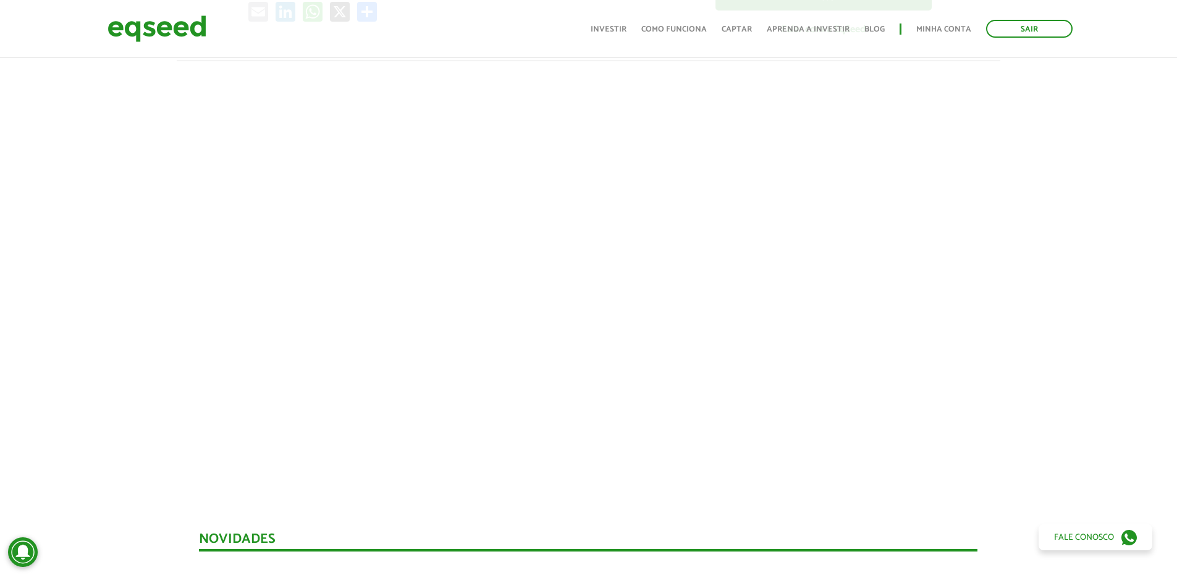
click at [967, 166] on div at bounding box center [588, 271] width 1177 height 421
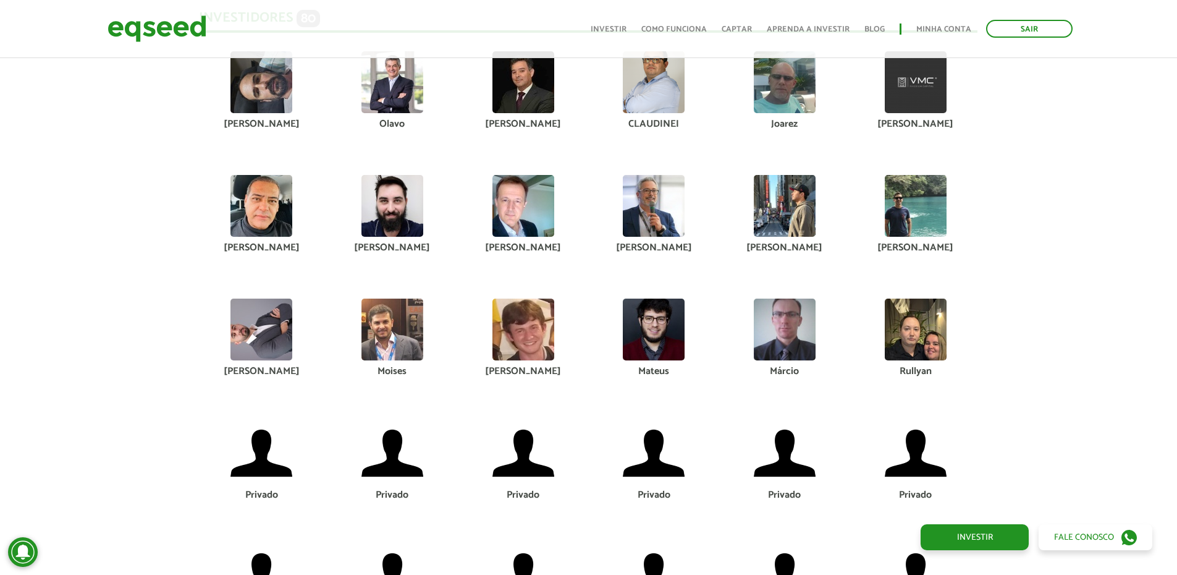
scroll to position [2741, 0]
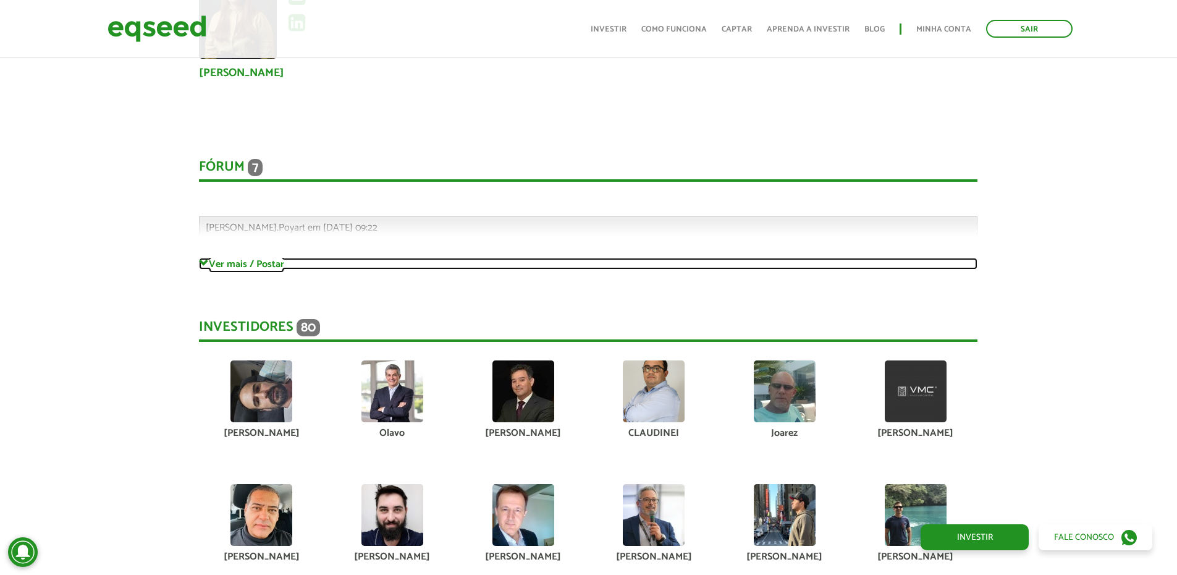
click at [233, 269] on link "Ver mais / Postar" at bounding box center [588, 264] width 779 height 12
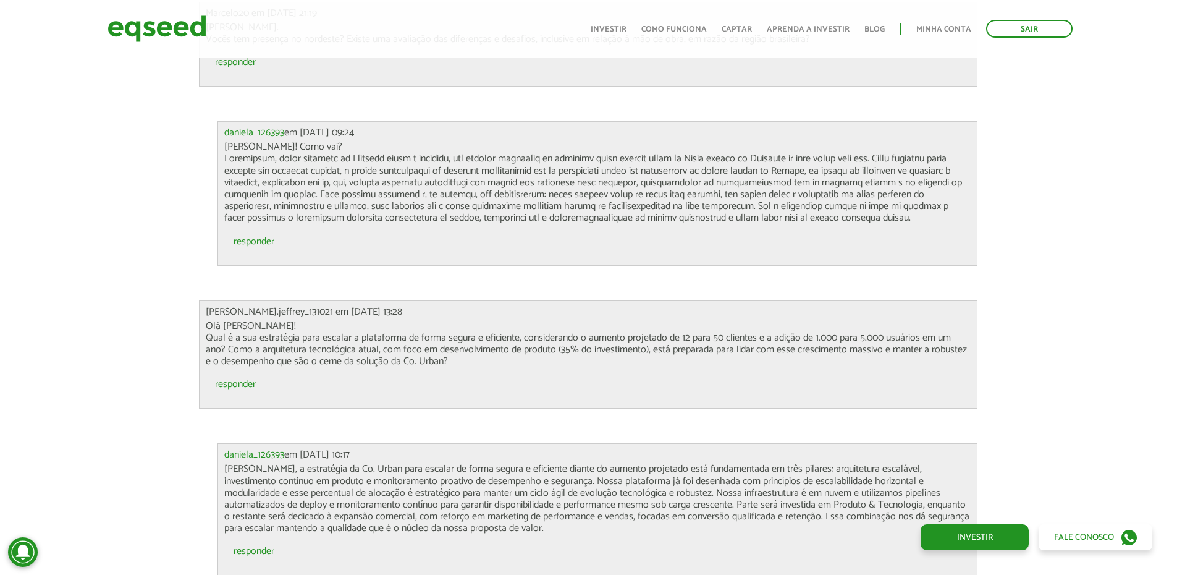
scroll to position [3512, 0]
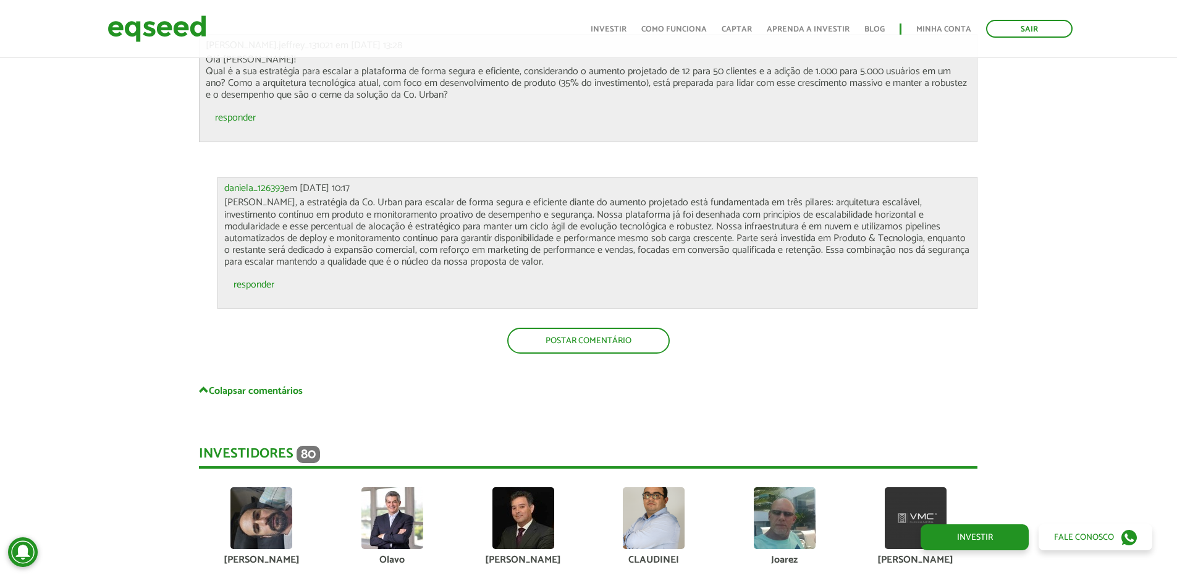
drag, startPoint x: 1075, startPoint y: 184, endPoint x: 1074, endPoint y: 199, distance: 14.8
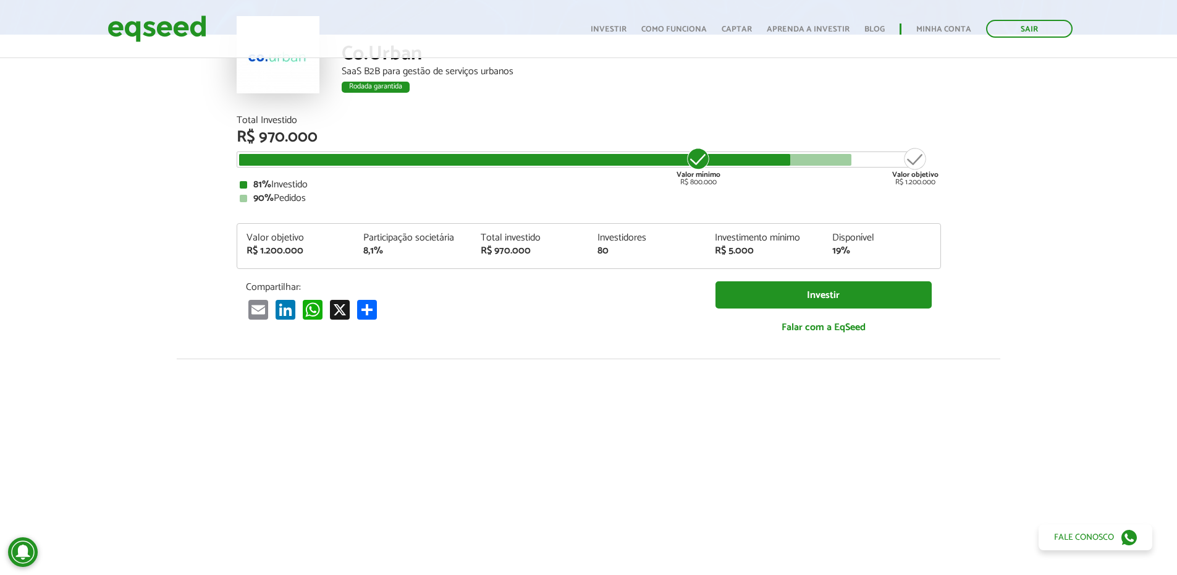
scroll to position [0, 0]
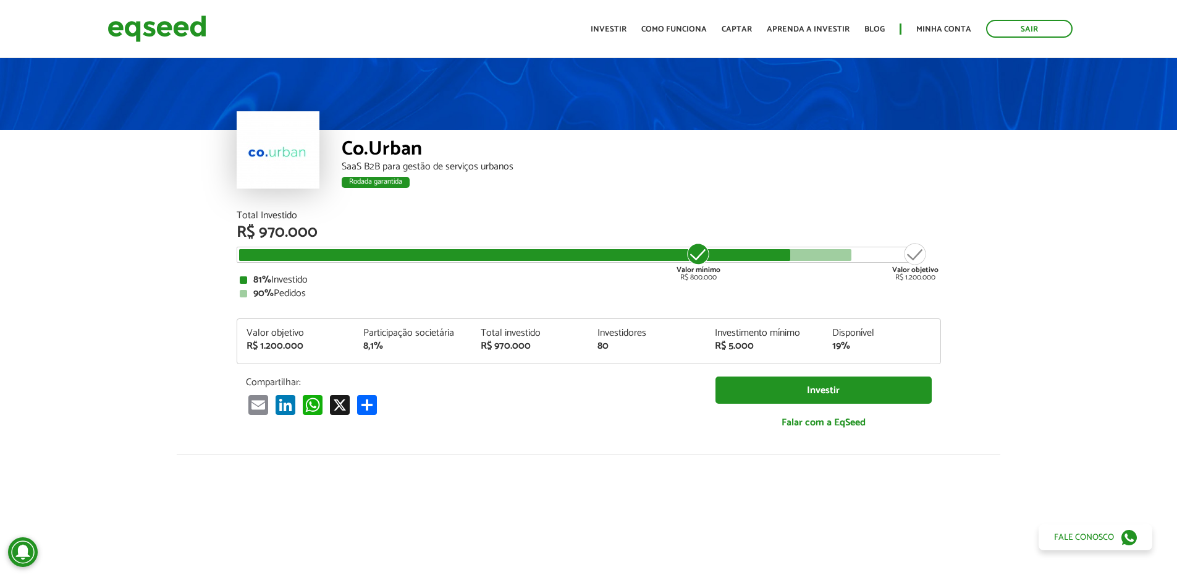
drag, startPoint x: 1075, startPoint y: 266, endPoint x: 1016, endPoint y: 135, distance: 144.4
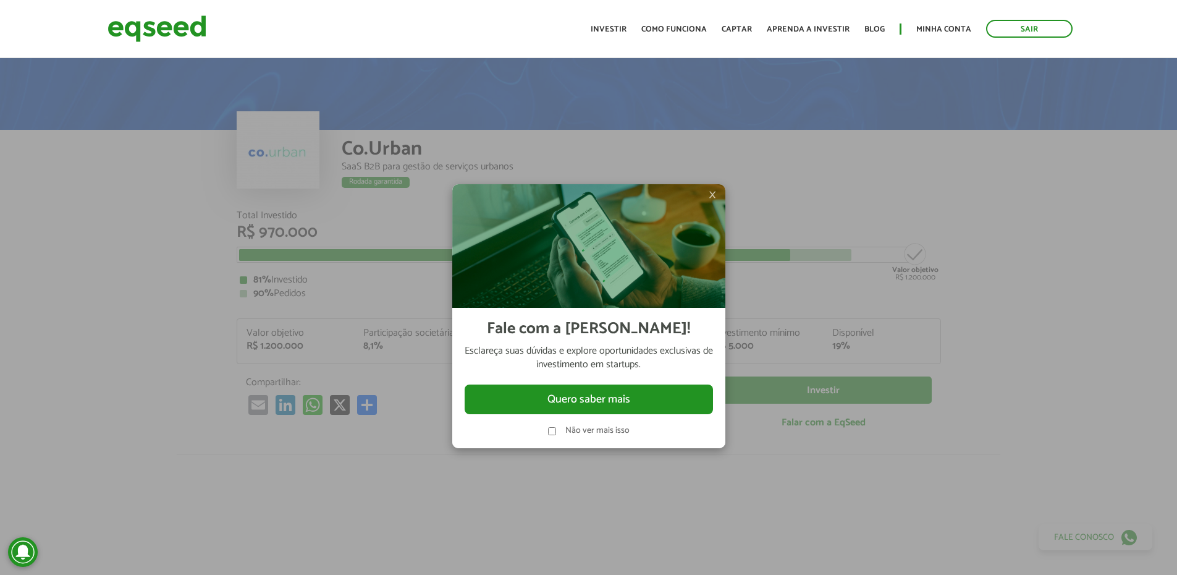
click at [707, 195] on img at bounding box center [588, 246] width 273 height 124
click at [712, 193] on span "×" at bounding box center [712, 194] width 7 height 15
